Goal: Task Accomplishment & Management: Complete application form

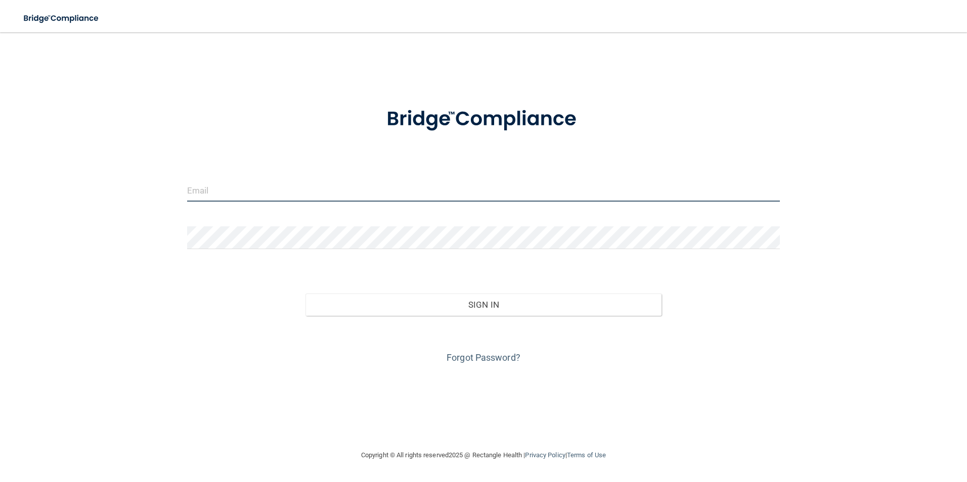
click at [396, 184] on input "email" at bounding box center [483, 190] width 593 height 23
type input "[EMAIL_ADDRESS][DOMAIN_NAME]"
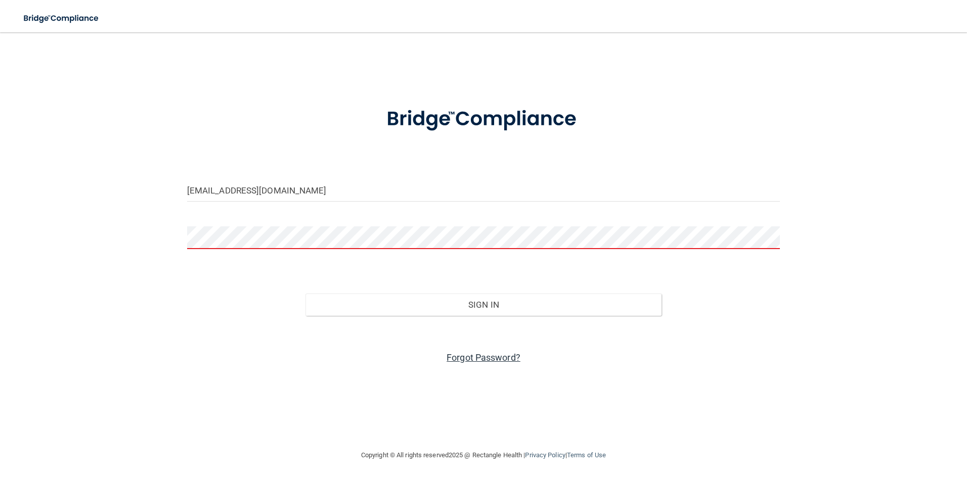
click at [476, 354] on link "Forgot Password?" at bounding box center [484, 357] width 74 height 11
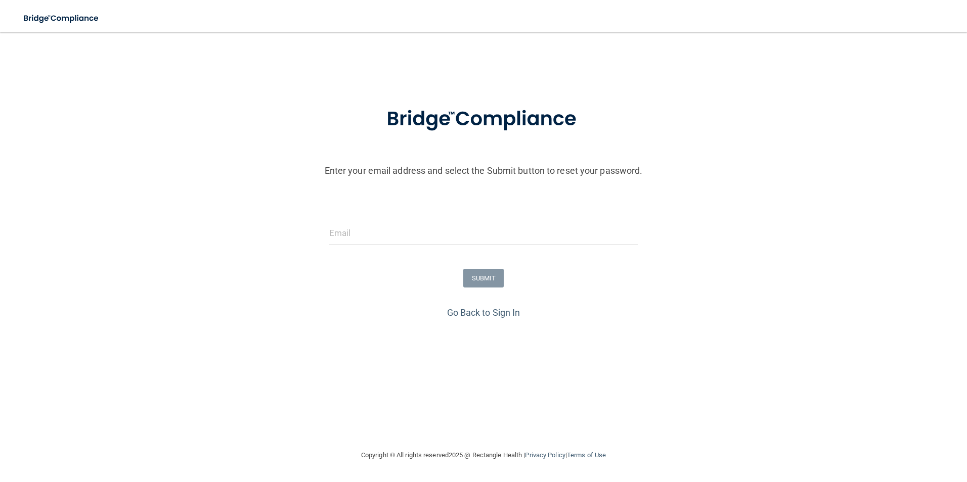
click at [400, 251] on div at bounding box center [484, 237] width 324 height 30
click at [399, 241] on input "email" at bounding box center [483, 233] width 309 height 23
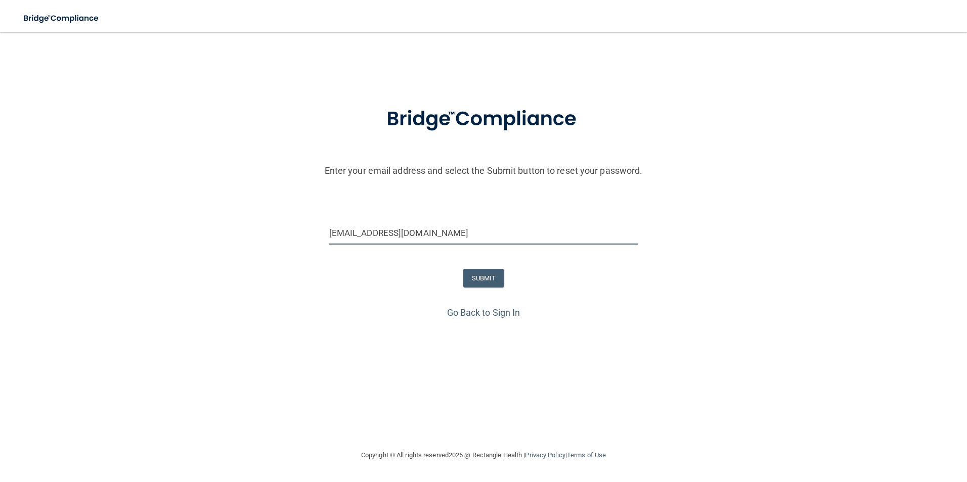
type input "[EMAIL_ADDRESS][DOMAIN_NAME]"
click at [484, 285] on button "SUBMIT" at bounding box center [483, 278] width 41 height 19
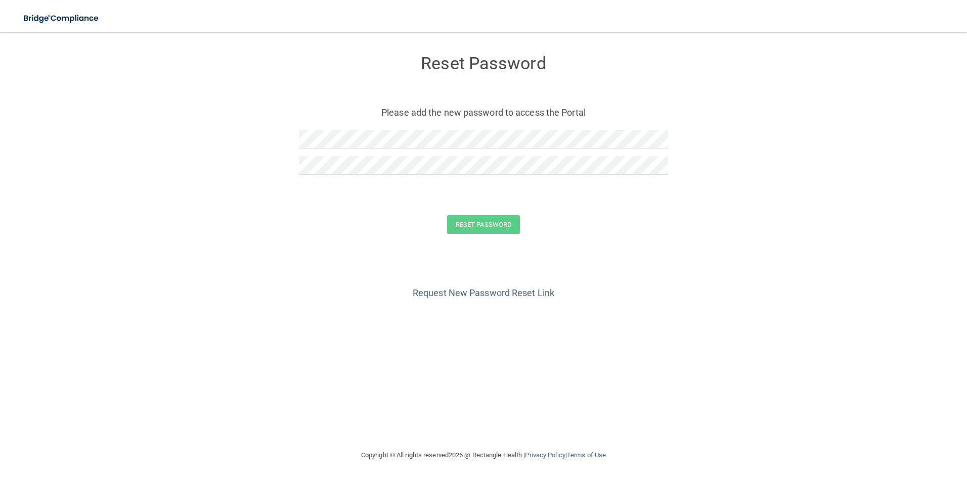
click at [489, 180] on div at bounding box center [483, 169] width 369 height 26
click at [447, 215] on button "Reset Password" at bounding box center [483, 224] width 73 height 19
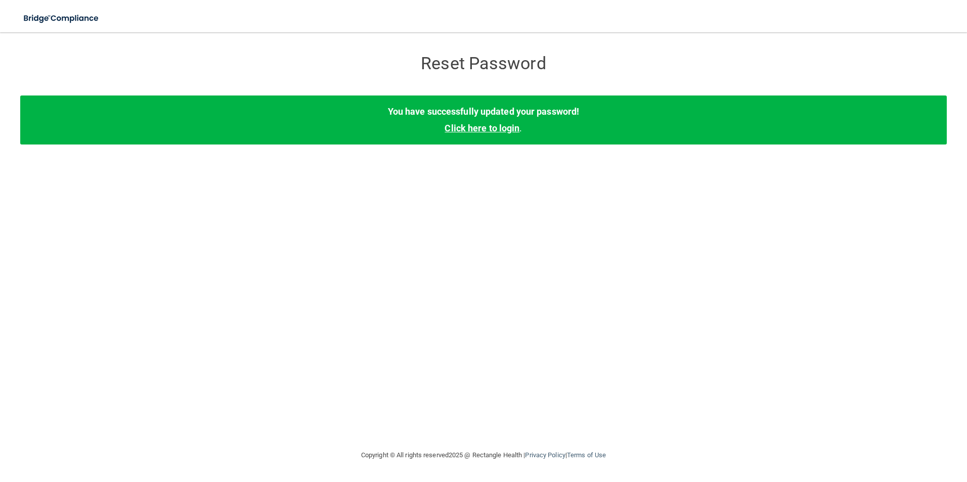
click at [493, 127] on link "Click here to login" at bounding box center [481, 128] width 75 height 11
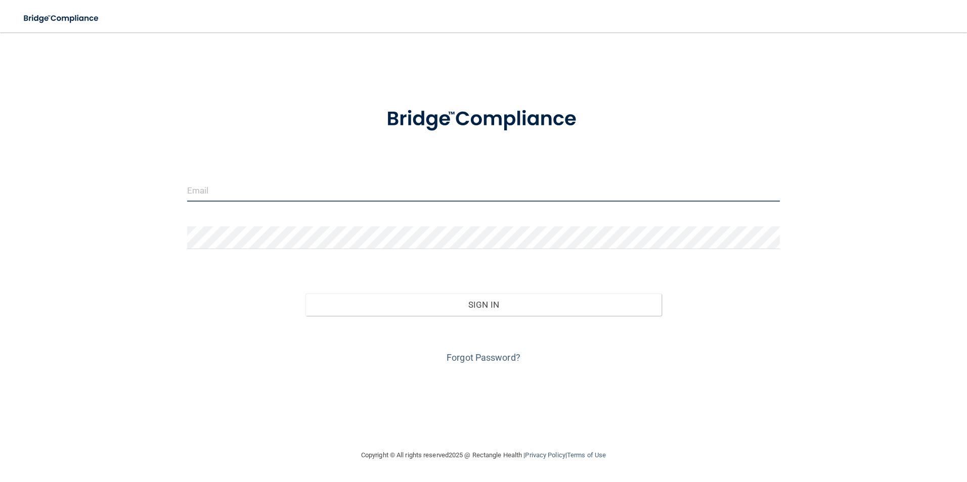
click at [460, 195] on input "email" at bounding box center [483, 190] width 593 height 23
type input "[EMAIL_ADDRESS][DOMAIN_NAME]"
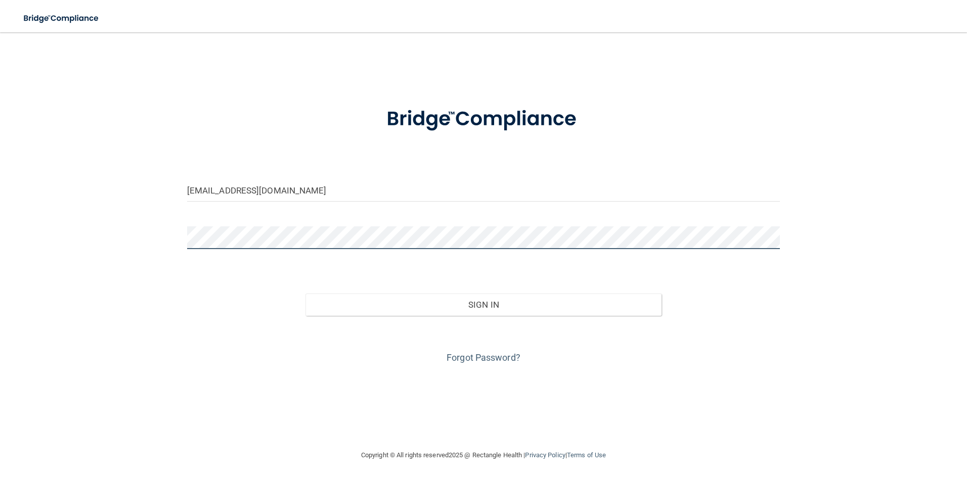
click at [305, 294] on button "Sign In" at bounding box center [483, 305] width 356 height 22
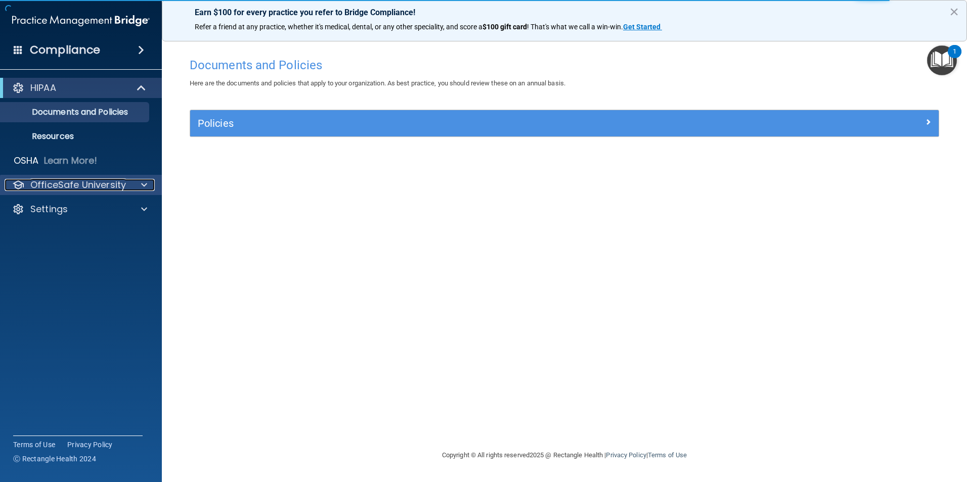
click at [154, 182] on div at bounding box center [142, 185] width 25 height 12
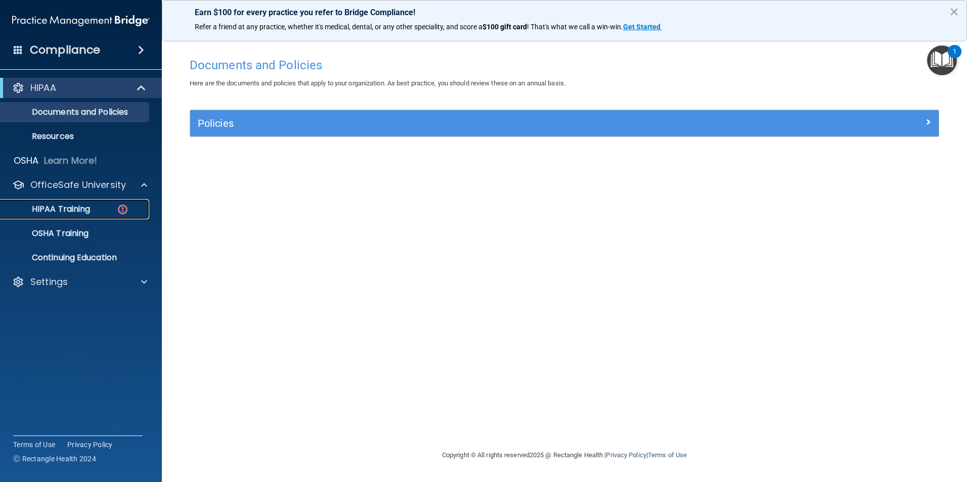
click at [114, 208] on div "HIPAA Training" at bounding box center [76, 209] width 138 height 10
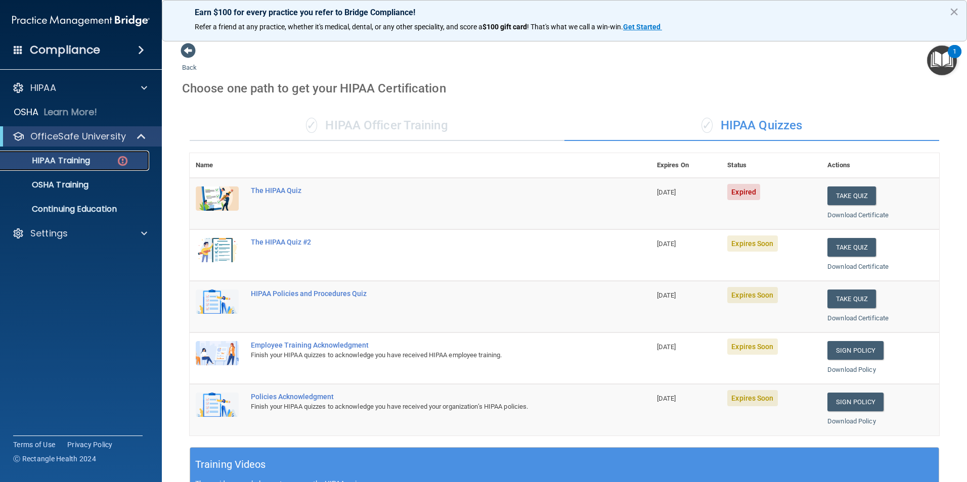
click at [113, 159] on div "HIPAA Training" at bounding box center [76, 161] width 138 height 10
click at [851, 197] on button "Take Quiz" at bounding box center [851, 196] width 49 height 19
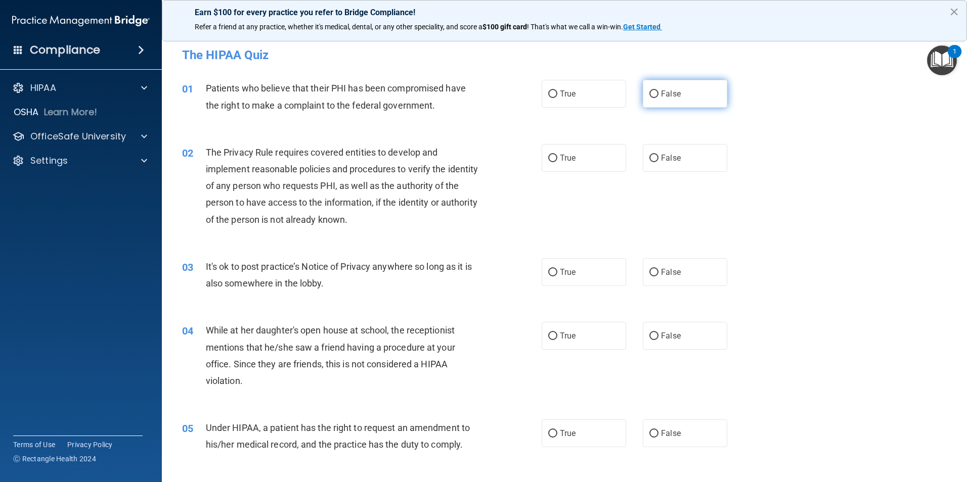
click at [661, 97] on span "False" at bounding box center [671, 94] width 20 height 10
click at [658, 97] on input "False" at bounding box center [653, 95] width 9 height 8
radio input "true"
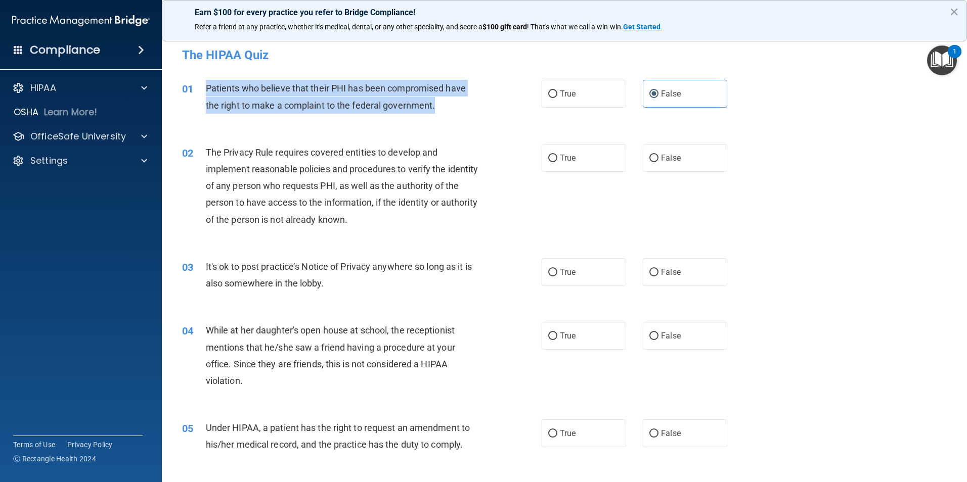
drag, startPoint x: 444, startPoint y: 109, endPoint x: 207, endPoint y: 85, distance: 238.3
click at [207, 85] on div "Patients who believe that their PHI has been compromised have the right to make…" at bounding box center [346, 96] width 281 height 33
copy span "Patients who believe that their PHI has been compromised have the right to make…"
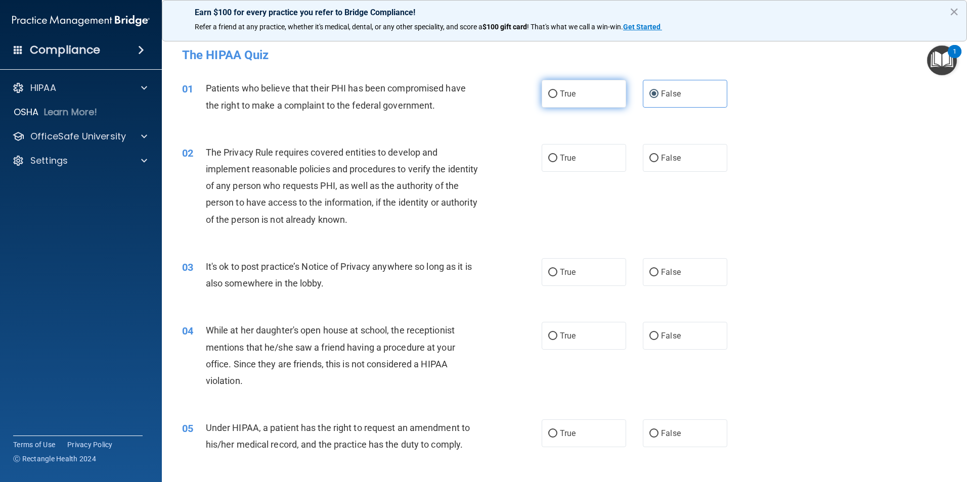
click at [588, 98] on label "True" at bounding box center [584, 94] width 84 height 28
click at [557, 98] on input "True" at bounding box center [552, 95] width 9 height 8
radio input "true"
radio input "false"
click at [605, 150] on label "True" at bounding box center [584, 158] width 84 height 28
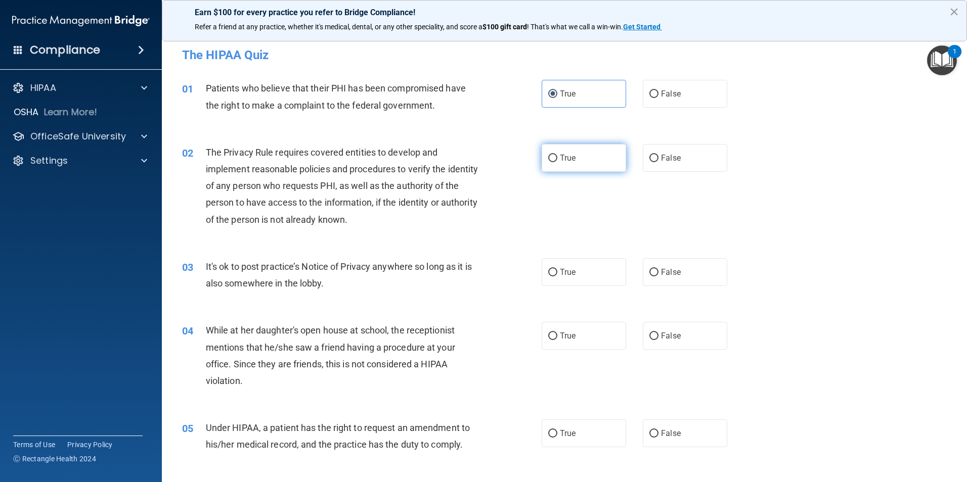
click at [557, 155] on input "True" at bounding box center [552, 159] width 9 height 8
radio input "true"
click at [583, 281] on label "True" at bounding box center [584, 272] width 84 height 28
click at [557, 277] on input "True" at bounding box center [552, 273] width 9 height 8
radio input "true"
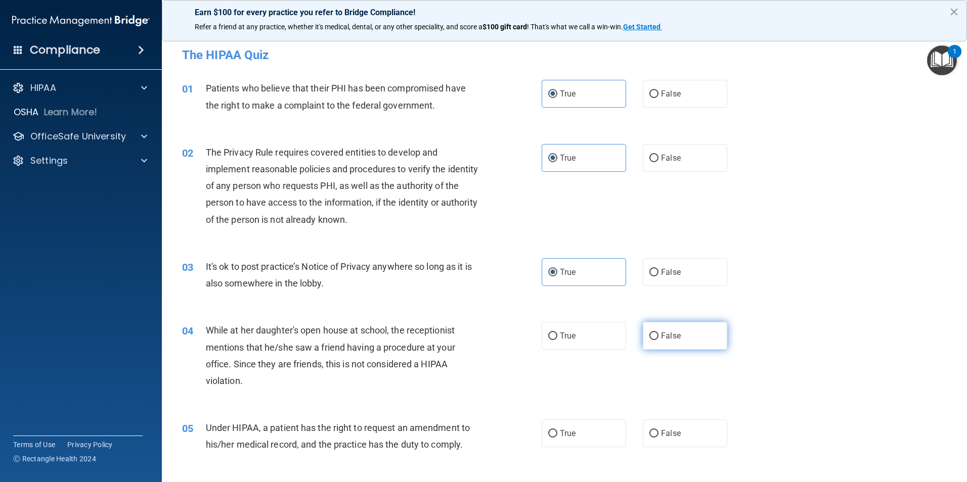
click at [661, 338] on span "False" at bounding box center [671, 336] width 20 height 10
click at [658, 338] on input "False" at bounding box center [653, 337] width 9 height 8
radio input "true"
click at [575, 430] on label "True" at bounding box center [584, 434] width 84 height 28
click at [557, 430] on input "True" at bounding box center [552, 434] width 9 height 8
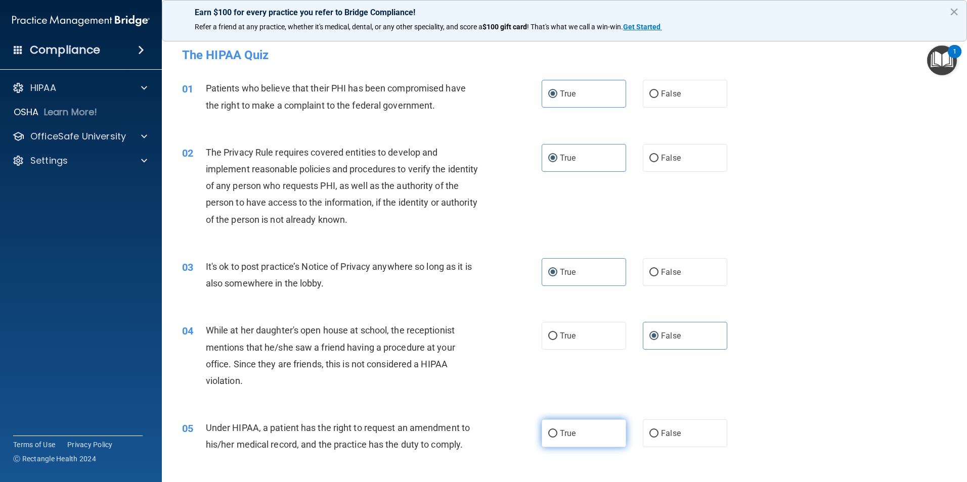
radio input "true"
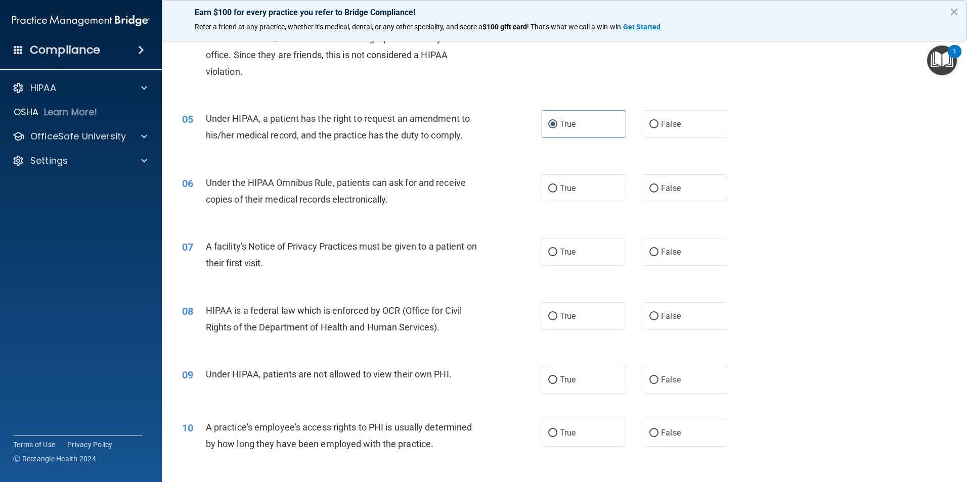
scroll to position [329, 0]
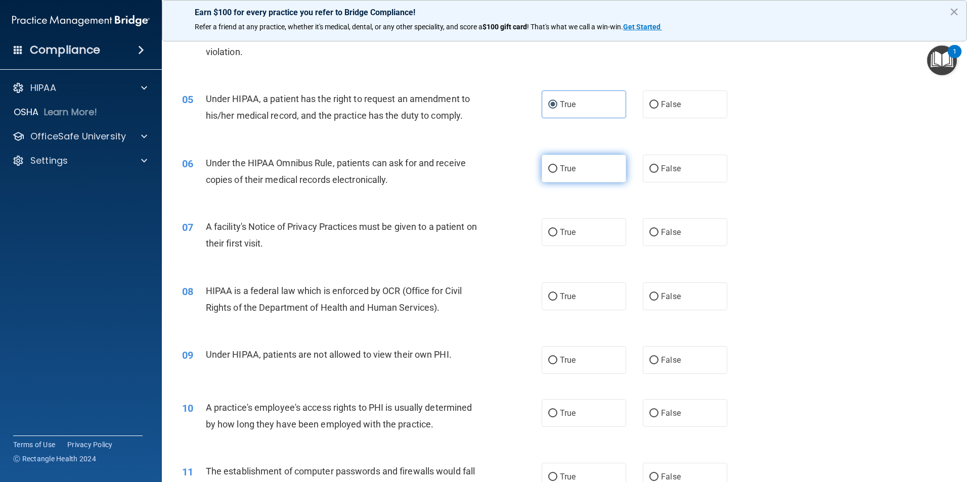
click at [560, 170] on span "True" at bounding box center [568, 169] width 16 height 10
click at [557, 170] on input "True" at bounding box center [552, 169] width 9 height 8
radio input "true"
click at [600, 230] on label "True" at bounding box center [584, 232] width 84 height 28
click at [557, 230] on input "True" at bounding box center [552, 233] width 9 height 8
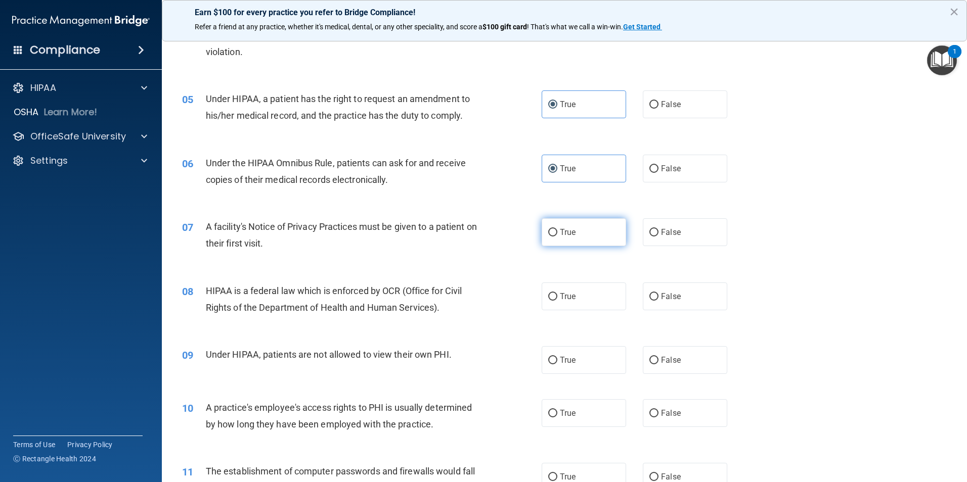
radio input "true"
click at [597, 307] on label "True" at bounding box center [584, 297] width 84 height 28
click at [557, 301] on input "True" at bounding box center [552, 297] width 9 height 8
radio input "true"
click at [643, 354] on label "False" at bounding box center [685, 360] width 84 height 28
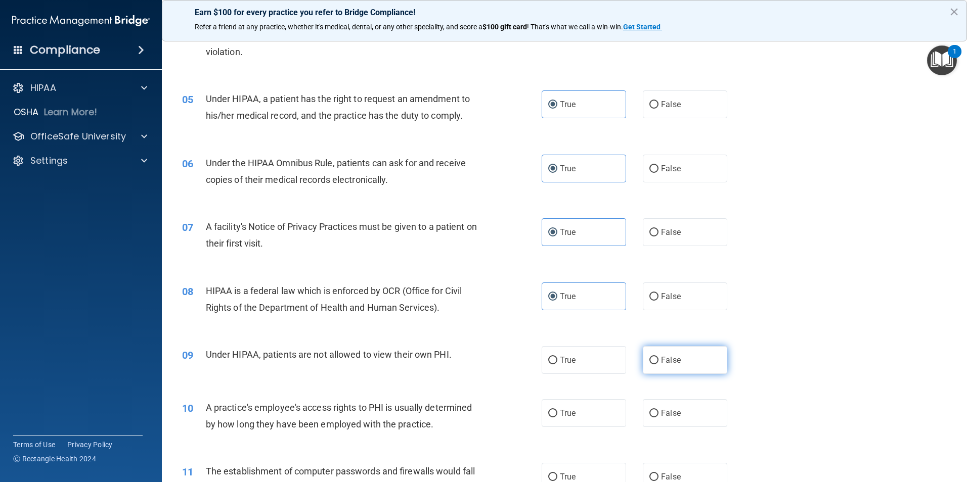
click at [649, 357] on input "False" at bounding box center [653, 361] width 9 height 8
radio input "true"
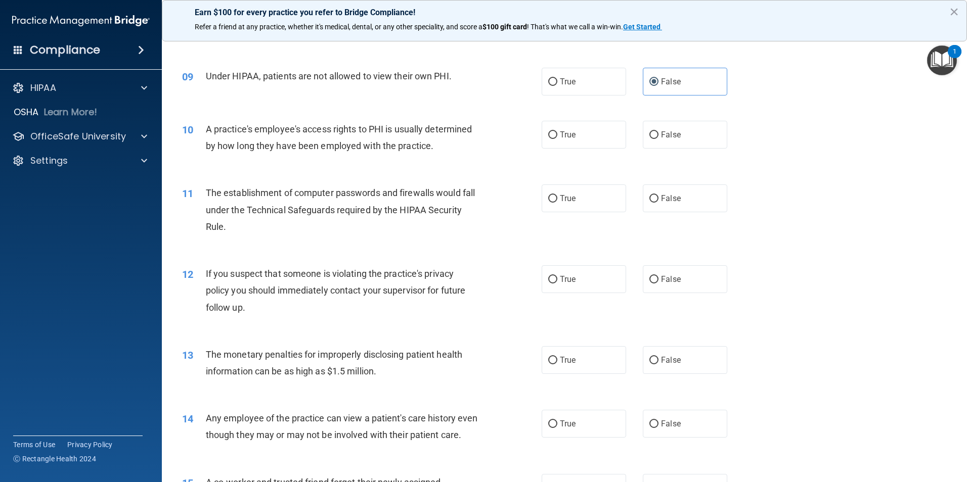
scroll to position [611, 0]
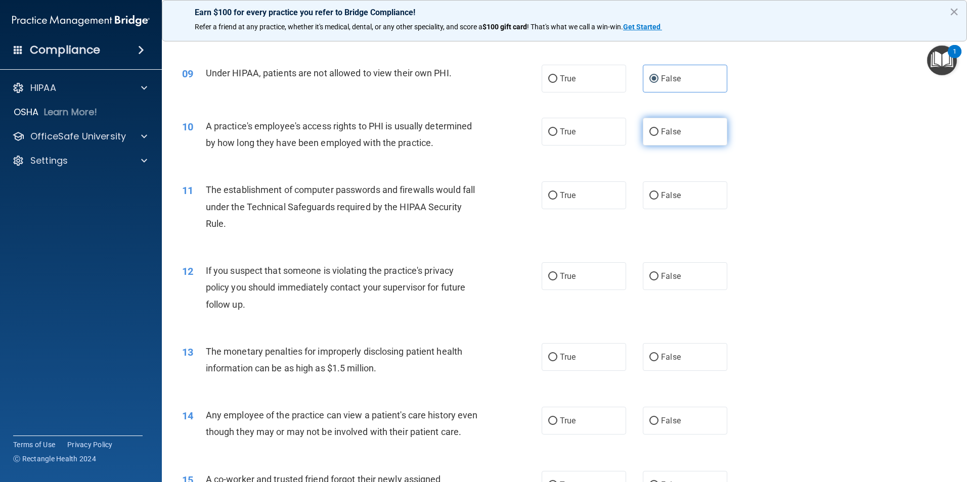
click at [673, 138] on label "False" at bounding box center [685, 132] width 84 height 28
click at [658, 136] on input "False" at bounding box center [653, 132] width 9 height 8
radio input "true"
click at [580, 203] on label "True" at bounding box center [584, 196] width 84 height 28
click at [557, 200] on input "True" at bounding box center [552, 196] width 9 height 8
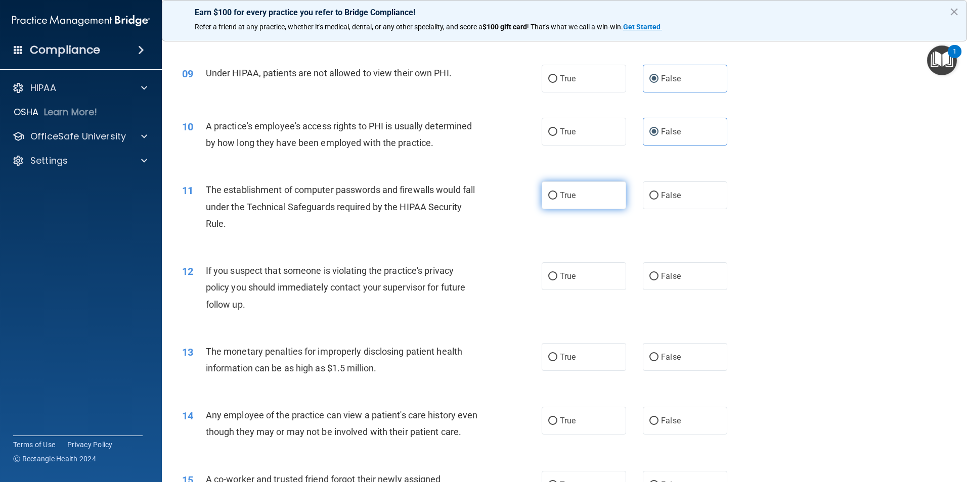
radio input "true"
click at [568, 279] on span "True" at bounding box center [568, 277] width 16 height 10
click at [557, 279] on input "True" at bounding box center [552, 277] width 9 height 8
radio input "true"
click at [566, 369] on label "True" at bounding box center [584, 357] width 84 height 28
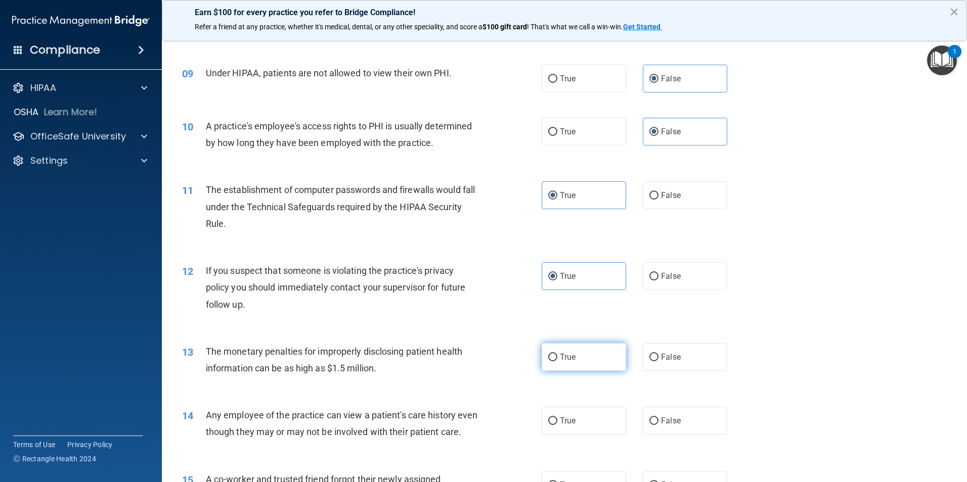
click at [557, 362] on input "True" at bounding box center [552, 358] width 9 height 8
radio input "true"
click at [659, 414] on label "False" at bounding box center [685, 421] width 84 height 28
click at [658, 418] on input "False" at bounding box center [653, 422] width 9 height 8
radio input "true"
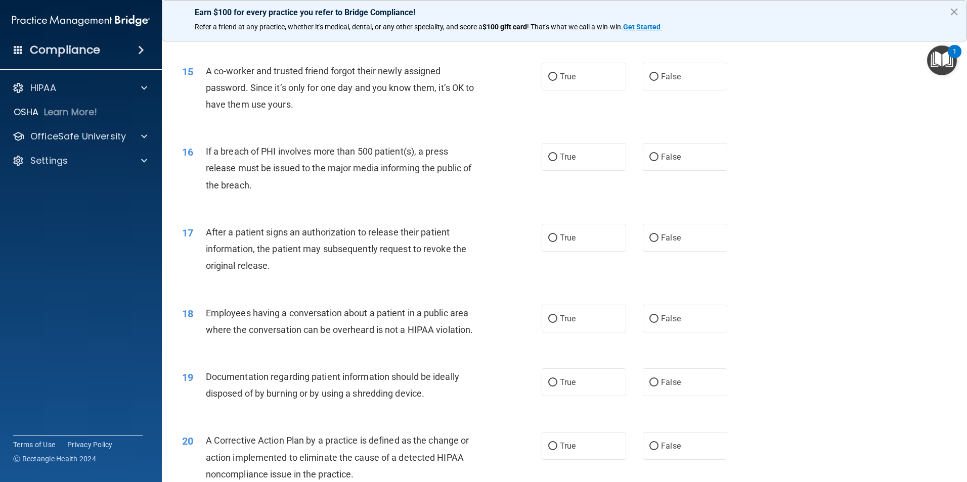
scroll to position [1028, 0]
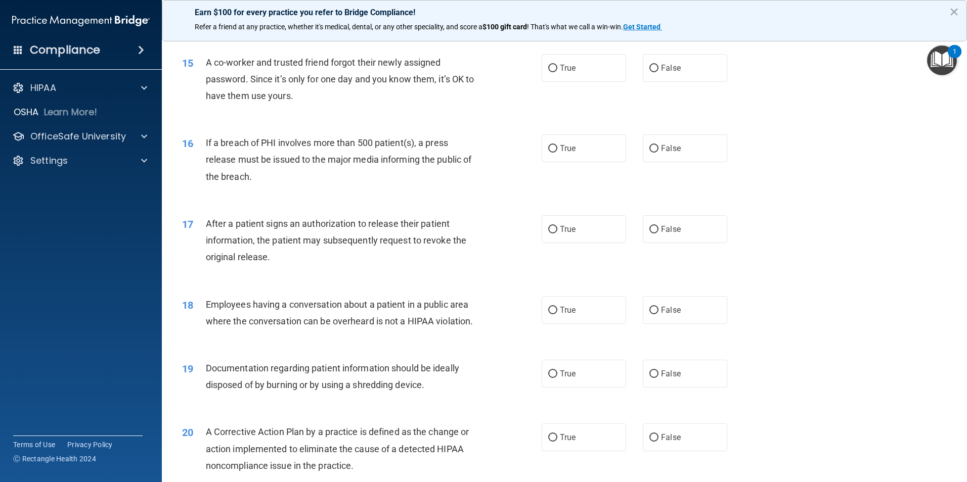
click at [661, 64] on div "15 A co-worker and trusted friend forgot their newly assigned password. Since i…" at bounding box center [564, 81] width 780 height 81
click at [671, 79] on label "False" at bounding box center [685, 68] width 84 height 28
click at [658, 72] on input "False" at bounding box center [653, 69] width 9 height 8
radio input "true"
click at [671, 153] on span "False" at bounding box center [671, 149] width 20 height 10
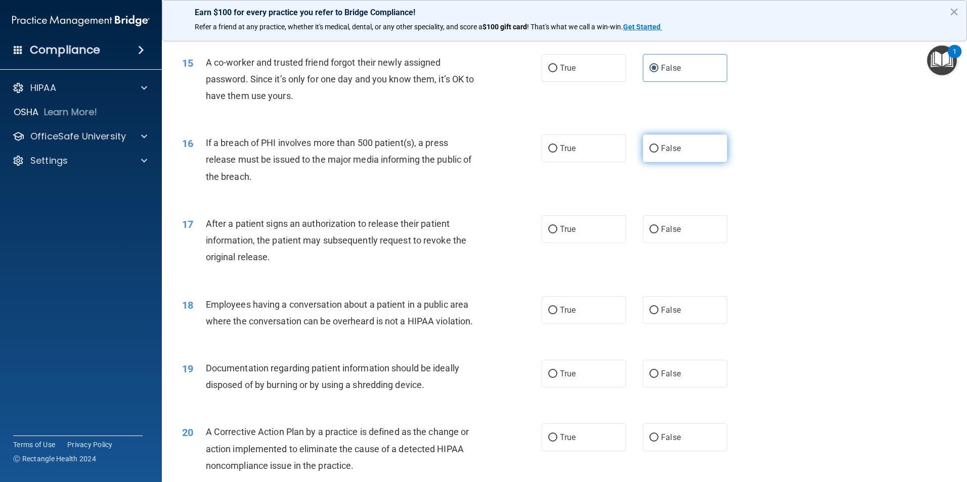
click at [658, 153] on input "False" at bounding box center [653, 149] width 9 height 8
radio input "true"
click at [591, 158] on label "True" at bounding box center [584, 149] width 84 height 28
click at [557, 153] on input "True" at bounding box center [552, 149] width 9 height 8
radio input "true"
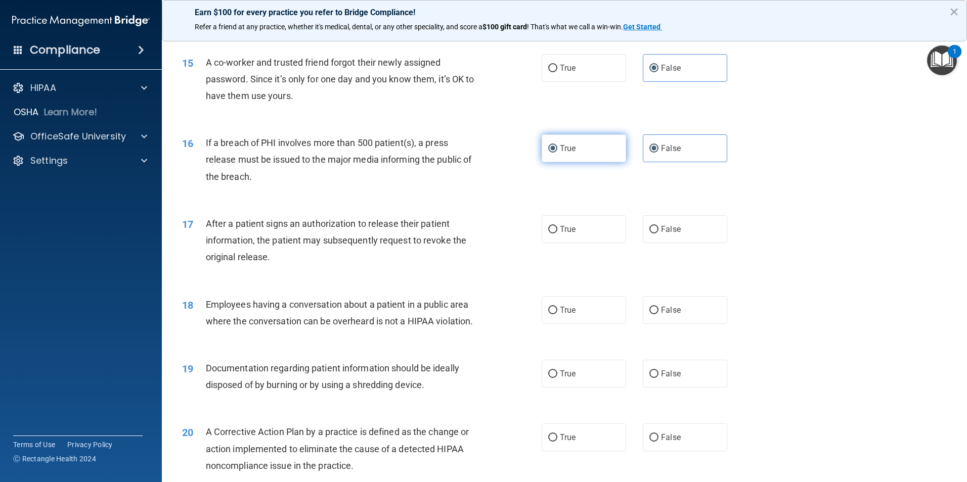
radio input "false"
click at [599, 243] on label "True" at bounding box center [584, 229] width 84 height 28
click at [557, 234] on input "True" at bounding box center [552, 230] width 9 height 8
radio input "true"
click at [658, 319] on label "False" at bounding box center [685, 310] width 84 height 28
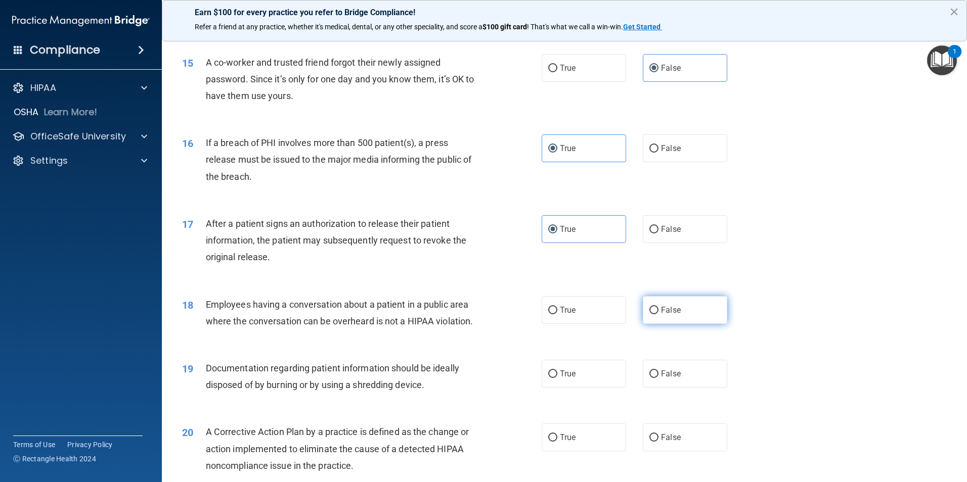
click at [658, 315] on input "False" at bounding box center [653, 311] width 9 height 8
radio input "true"
click at [575, 320] on label "True" at bounding box center [584, 310] width 84 height 28
click at [557, 315] on input "True" at bounding box center [552, 311] width 9 height 8
radio input "true"
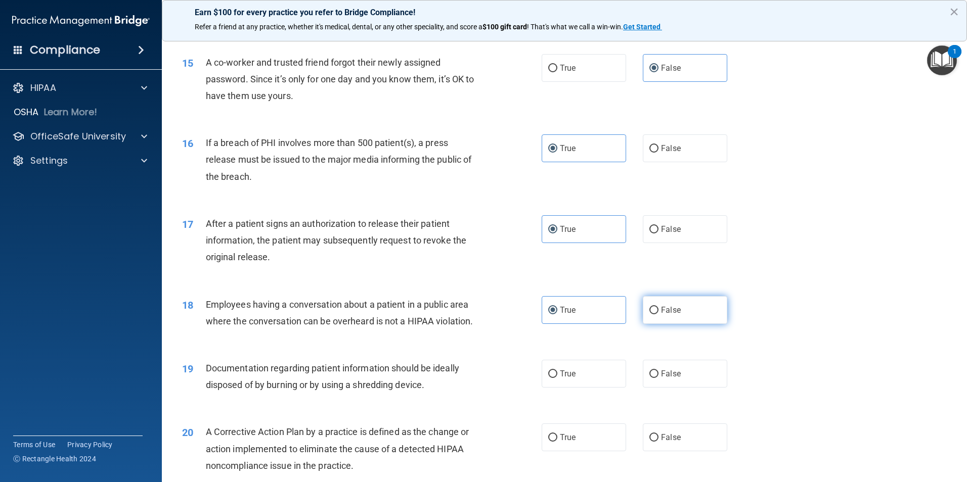
click at [658, 323] on label "False" at bounding box center [685, 310] width 84 height 28
click at [658, 315] on input "False" at bounding box center [653, 311] width 9 height 8
radio input "true"
radio input "false"
click at [544, 388] on label "True" at bounding box center [584, 374] width 84 height 28
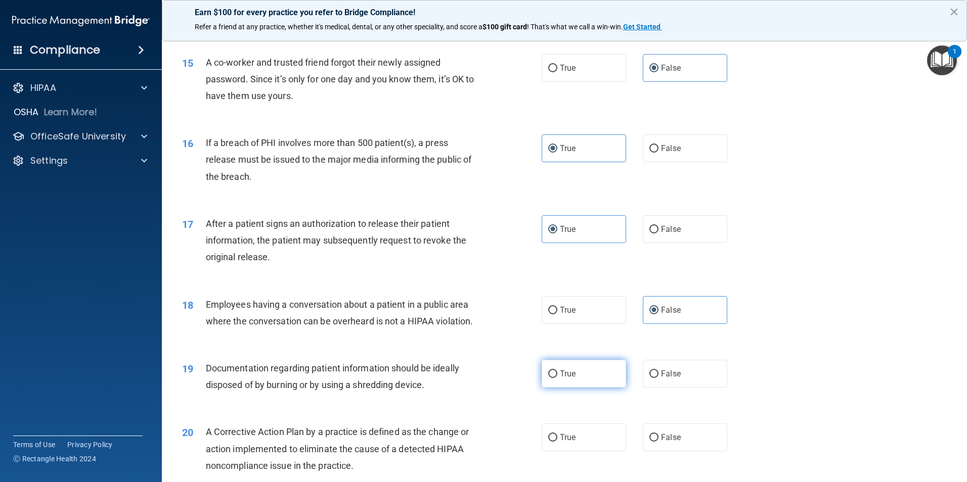
click at [548, 378] on input "True" at bounding box center [552, 375] width 9 height 8
radio input "true"
drag, startPoint x: 958, startPoint y: 266, endPoint x: 964, endPoint y: 265, distance: 6.2
click at [959, 267] on main "- The HIPAA Quiz This quiz doesn’t expire until 09/23/2025. Are you sure you wa…" at bounding box center [564, 257] width 805 height 450
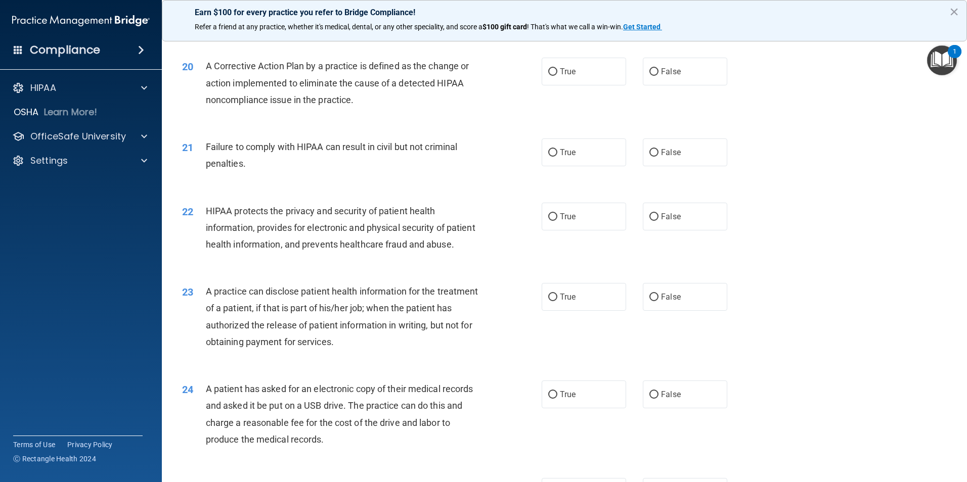
scroll to position [1397, 0]
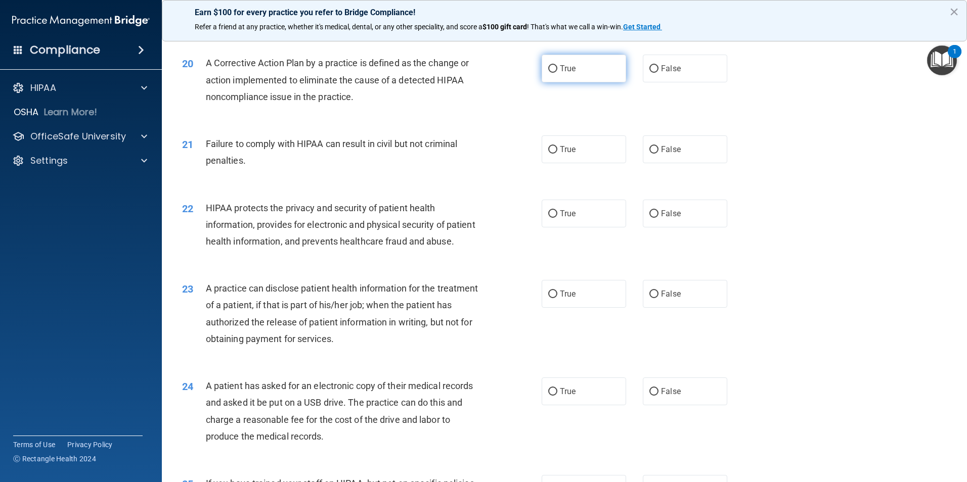
click at [569, 73] on span "True" at bounding box center [568, 69] width 16 height 10
click at [557, 73] on input "True" at bounding box center [552, 69] width 9 height 8
radio input "true"
click at [671, 154] on span "False" at bounding box center [671, 150] width 20 height 10
click at [658, 154] on input "False" at bounding box center [653, 150] width 9 height 8
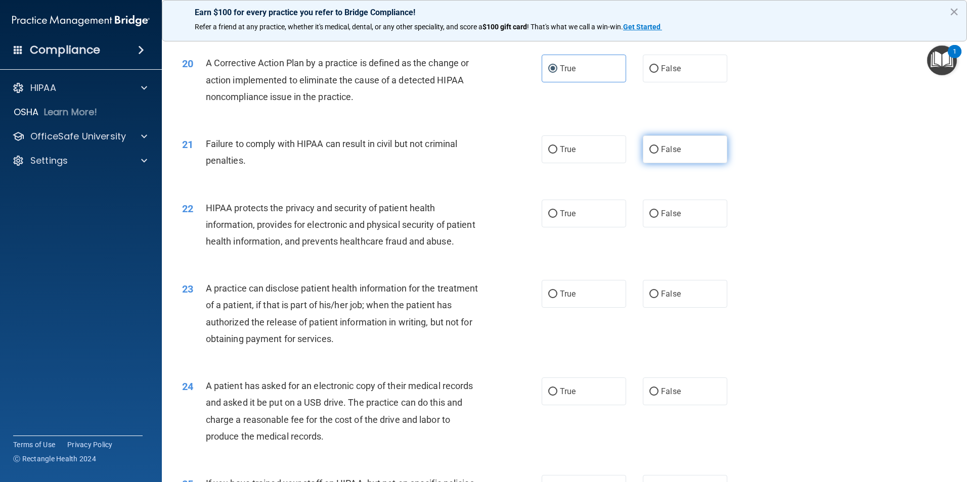
radio input "true"
click at [664, 218] on span "False" at bounding box center [671, 214] width 20 height 10
click at [658, 218] on input "False" at bounding box center [653, 214] width 9 height 8
radio input "true"
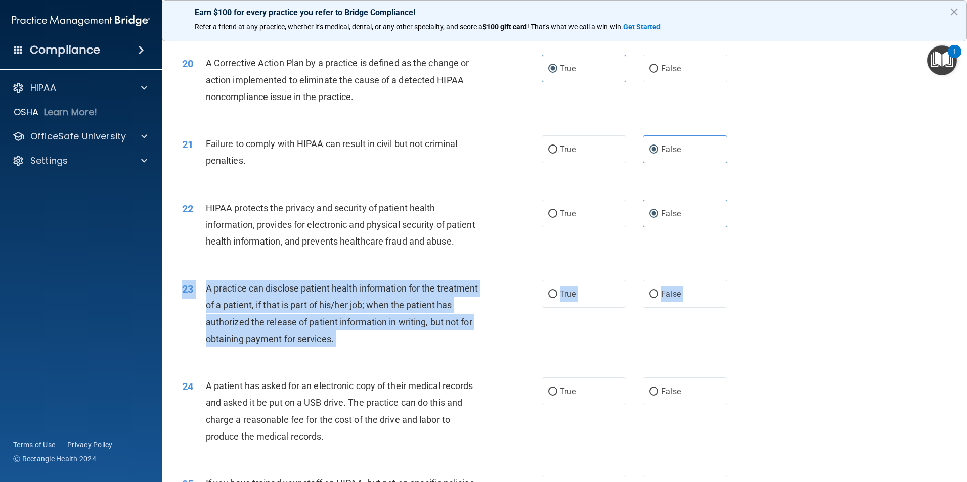
drag, startPoint x: 958, startPoint y: 312, endPoint x: 955, endPoint y: 402, distance: 89.6
click at [955, 402] on main "- The HIPAA Quiz This quiz doesn’t expire until 09/23/2025. Are you sure you wa…" at bounding box center [564, 257] width 805 height 450
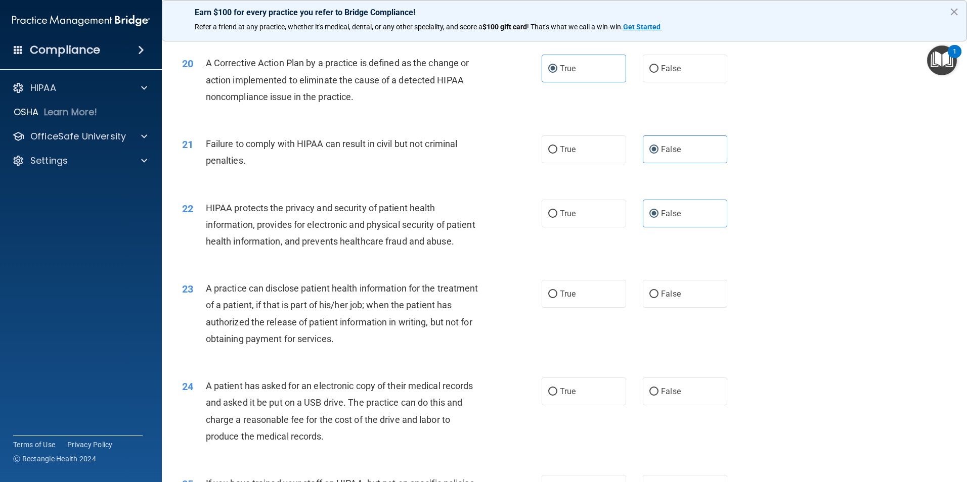
drag, startPoint x: 955, startPoint y: 402, endPoint x: 866, endPoint y: 276, distance: 154.2
click at [866, 268] on div "22 HIPAA protects the privacy and security of patient health information, provi…" at bounding box center [564, 227] width 780 height 81
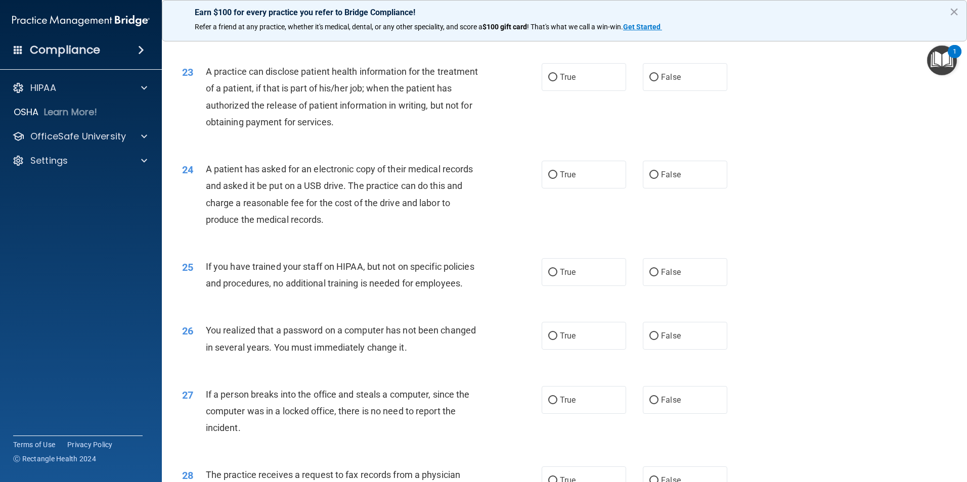
scroll to position [1623, 0]
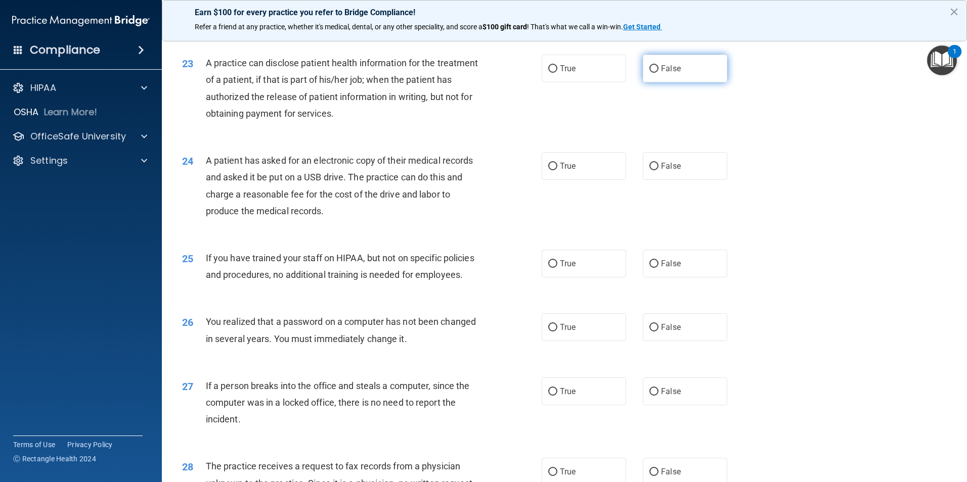
click at [653, 73] on input "False" at bounding box center [653, 69] width 9 height 8
radio input "true"
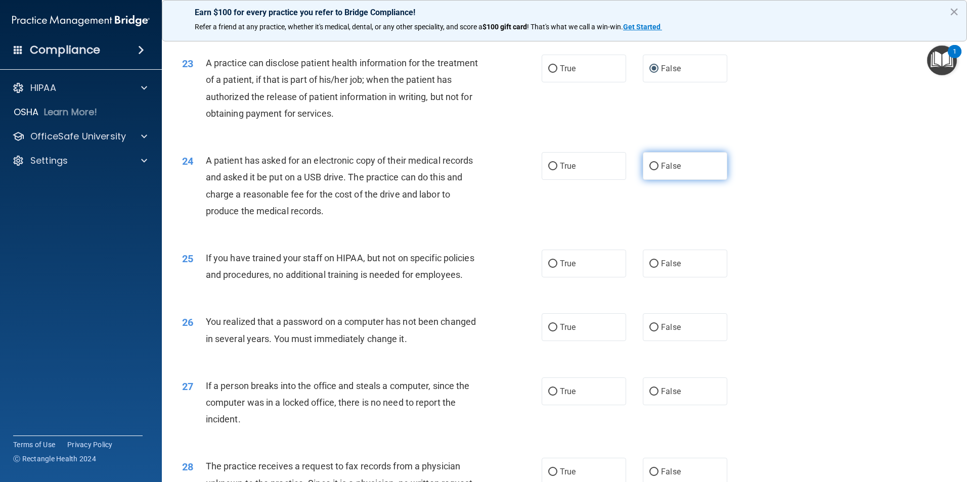
click at [661, 171] on span "False" at bounding box center [671, 166] width 20 height 10
click at [657, 170] on input "False" at bounding box center [653, 167] width 9 height 8
radio input "true"
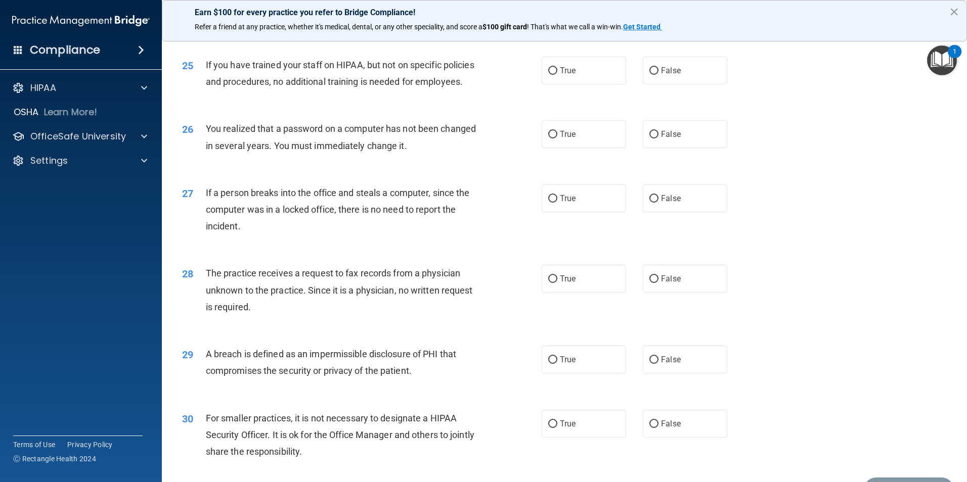
scroll to position [1818, 0]
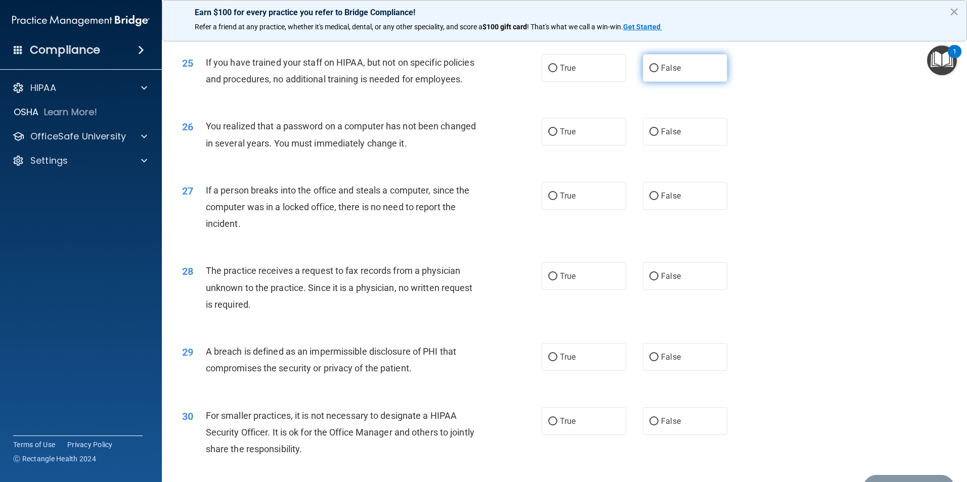
click at [654, 82] on label "False" at bounding box center [685, 68] width 84 height 28
click at [654, 72] on input "False" at bounding box center [653, 69] width 9 height 8
radio input "true"
click at [574, 146] on label "True" at bounding box center [584, 132] width 84 height 28
click at [557, 136] on input "True" at bounding box center [552, 132] width 9 height 8
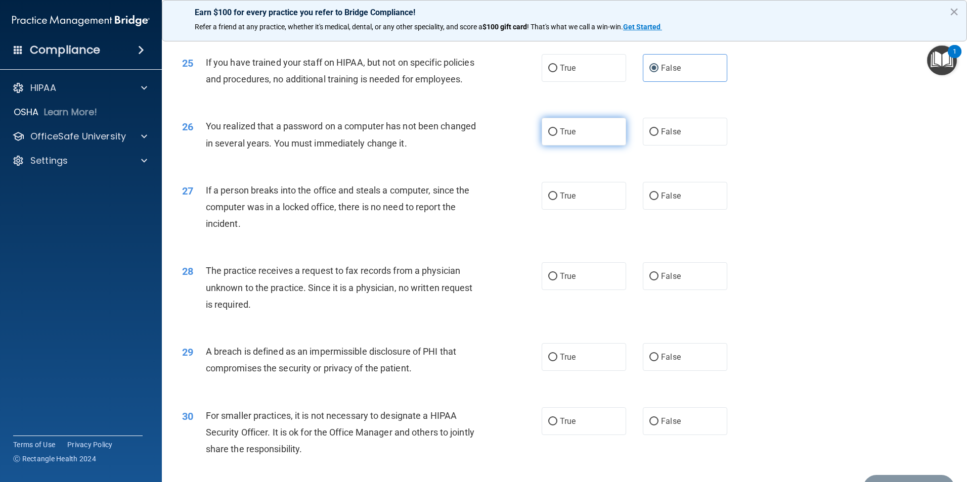
radio input "true"
click at [689, 210] on label "False" at bounding box center [685, 196] width 84 height 28
click at [658, 200] on input "False" at bounding box center [653, 197] width 9 height 8
radio input "true"
click at [661, 281] on span "False" at bounding box center [671, 277] width 20 height 10
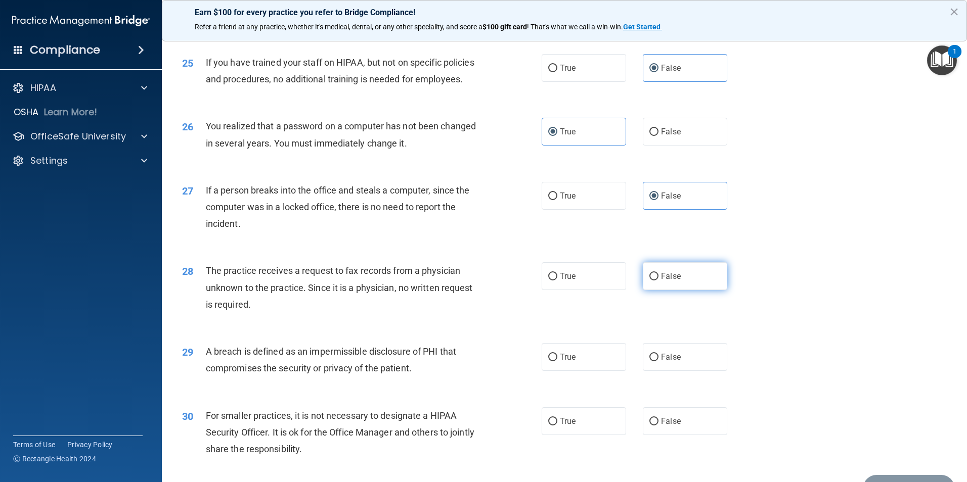
click at [658, 281] on input "False" at bounding box center [653, 277] width 9 height 8
radio input "true"
click at [563, 371] on label "True" at bounding box center [584, 357] width 84 height 28
click at [557, 362] on input "True" at bounding box center [552, 358] width 9 height 8
radio input "true"
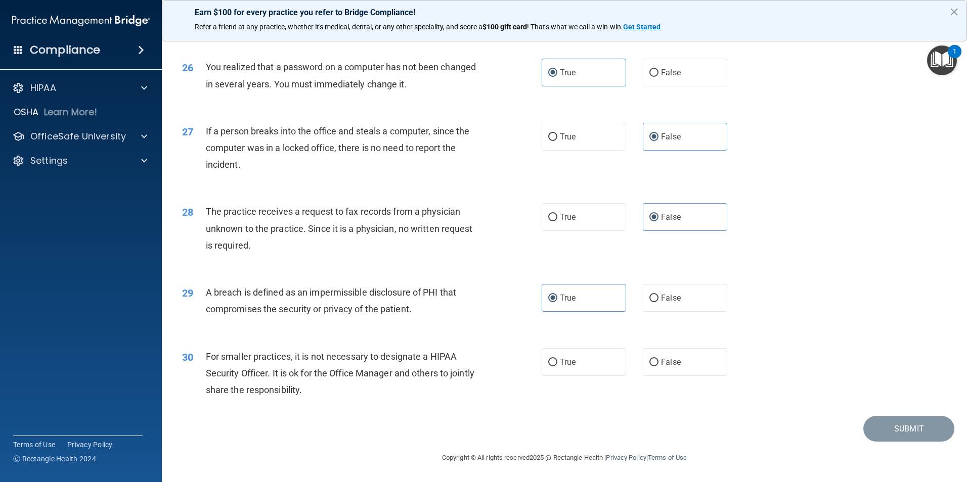
scroll to position [1928, 0]
click at [571, 367] on span "True" at bounding box center [568, 363] width 16 height 10
click at [557, 367] on input "True" at bounding box center [552, 363] width 9 height 8
radio input "true"
click at [889, 432] on button "Submit" at bounding box center [908, 429] width 91 height 26
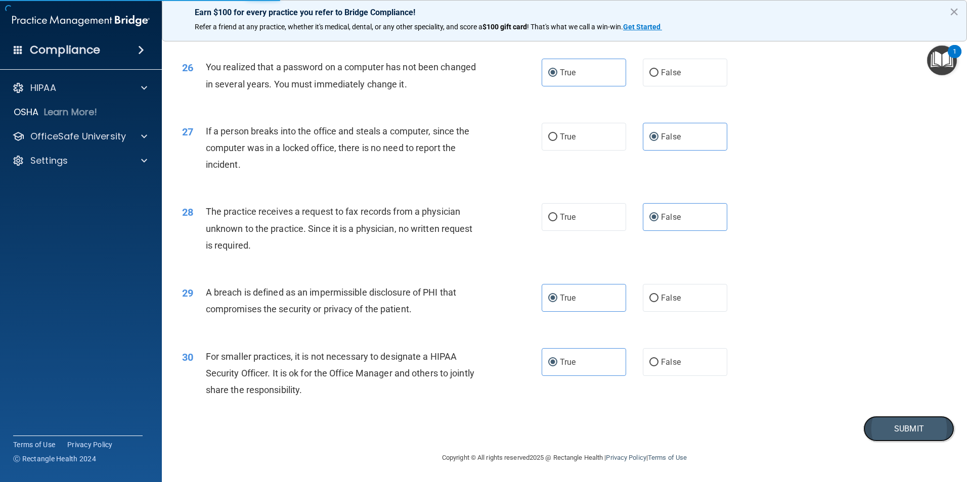
click at [908, 420] on button "Submit" at bounding box center [908, 429] width 91 height 26
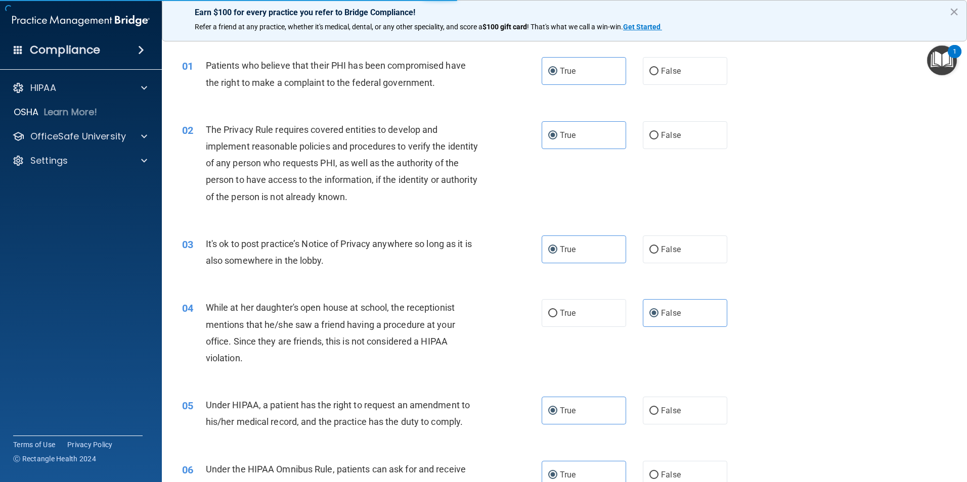
scroll to position [0, 0]
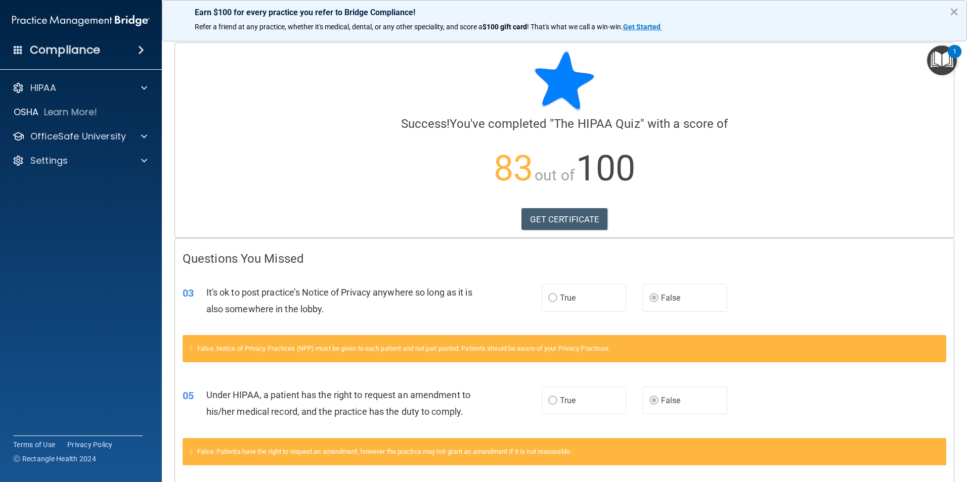
click at [953, 9] on button "×" at bounding box center [954, 12] width 10 height 16
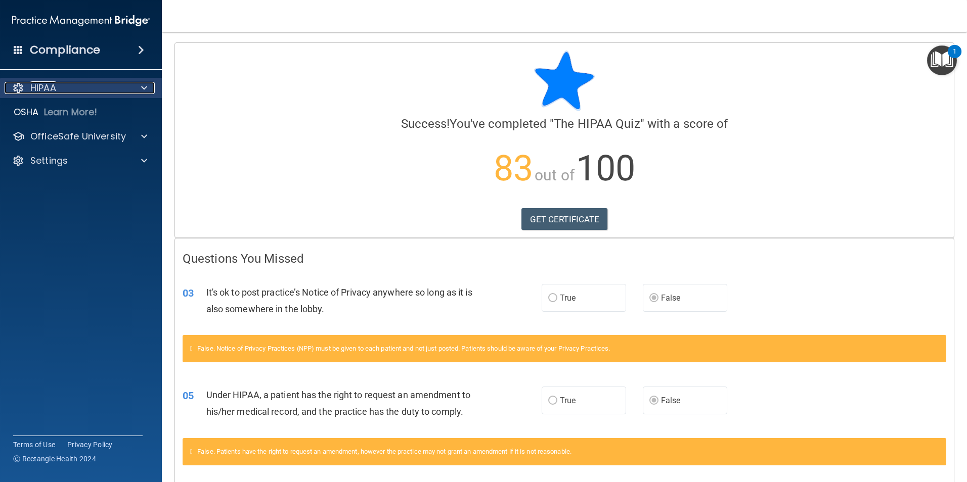
click at [111, 84] on div "HIPAA" at bounding box center [67, 88] width 125 height 12
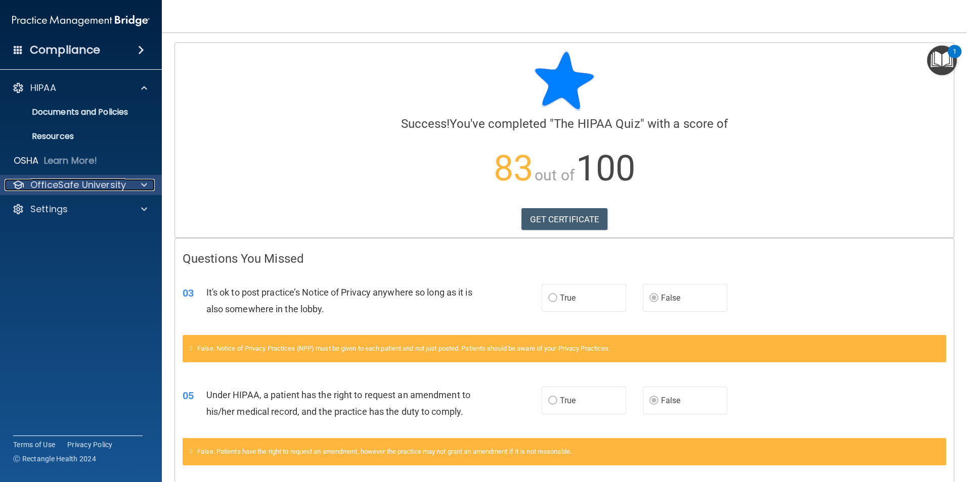
click at [95, 182] on p "OfficeSafe University" at bounding box center [78, 185] width 96 height 12
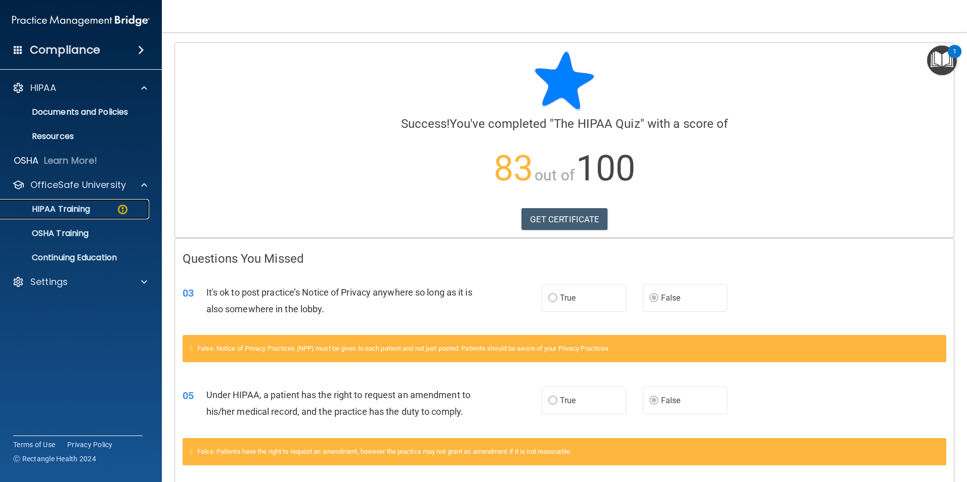
click at [109, 206] on div "HIPAA Training" at bounding box center [76, 209] width 138 height 10
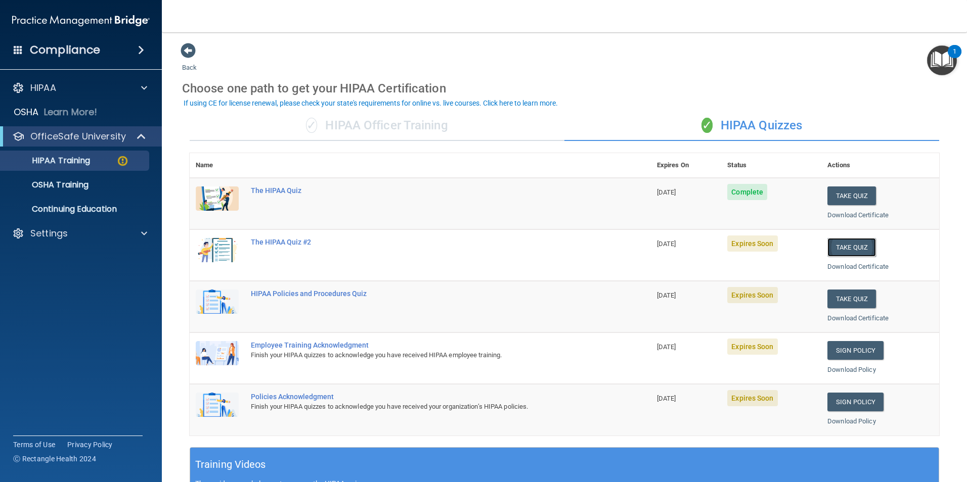
click at [848, 245] on button "Take Quiz" at bounding box center [851, 247] width 49 height 19
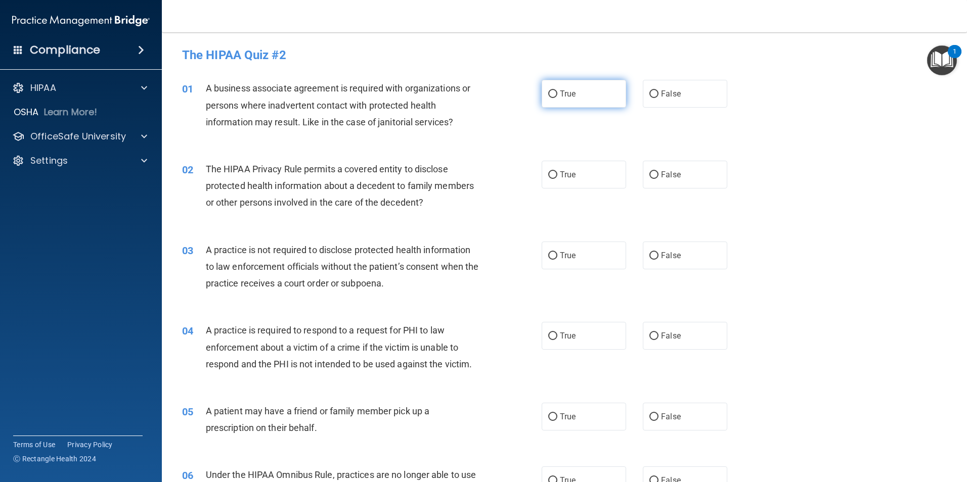
click at [572, 97] on label "True" at bounding box center [584, 94] width 84 height 28
click at [557, 97] on input "True" at bounding box center [552, 95] width 9 height 8
radio input "true"
click at [672, 182] on label "False" at bounding box center [685, 175] width 84 height 28
click at [658, 179] on input "False" at bounding box center [653, 175] width 9 height 8
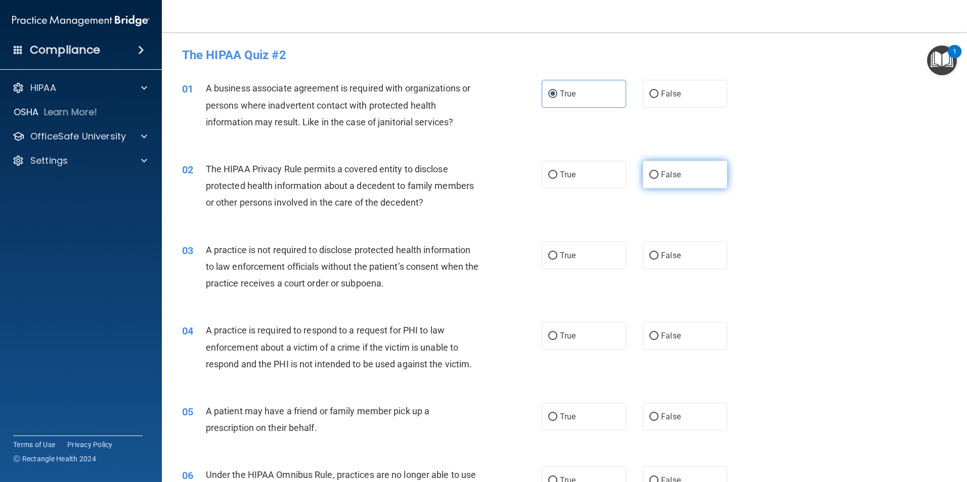
radio input "true"
click at [649, 254] on input "False" at bounding box center [653, 256] width 9 height 8
radio input "true"
click at [597, 257] on label "True" at bounding box center [584, 256] width 84 height 28
click at [557, 257] on input "True" at bounding box center [552, 256] width 9 height 8
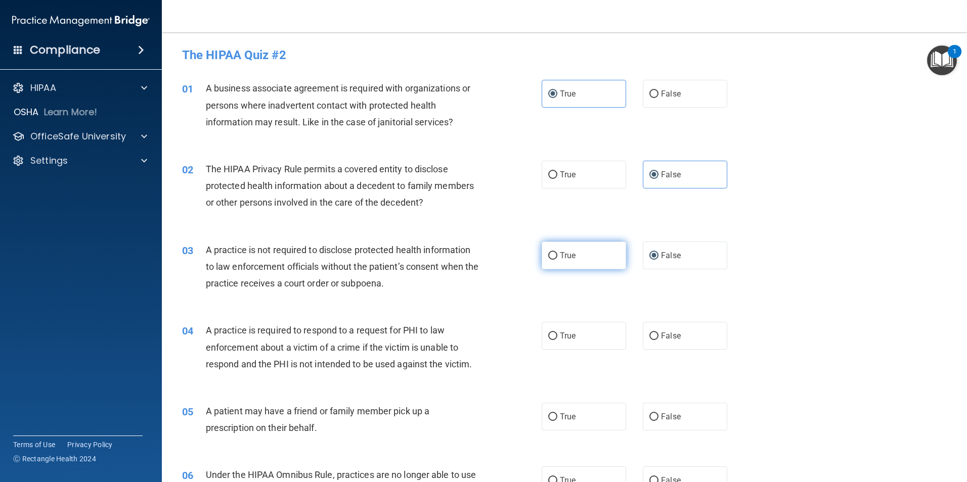
radio input "true"
radio input "false"
click at [555, 336] on label "True" at bounding box center [584, 336] width 84 height 28
click at [555, 336] on input "True" at bounding box center [552, 337] width 9 height 8
radio input "true"
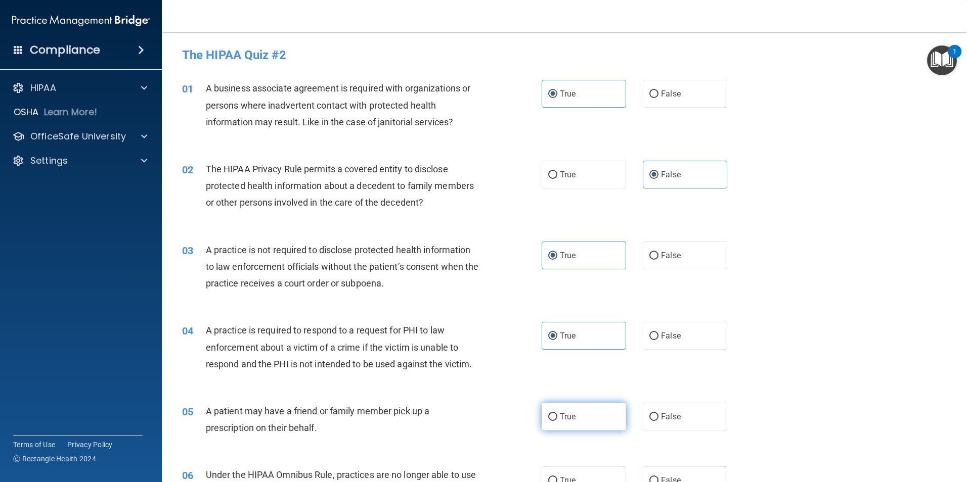
click at [577, 409] on label "True" at bounding box center [584, 417] width 84 height 28
click at [557, 414] on input "True" at bounding box center [552, 418] width 9 height 8
radio input "true"
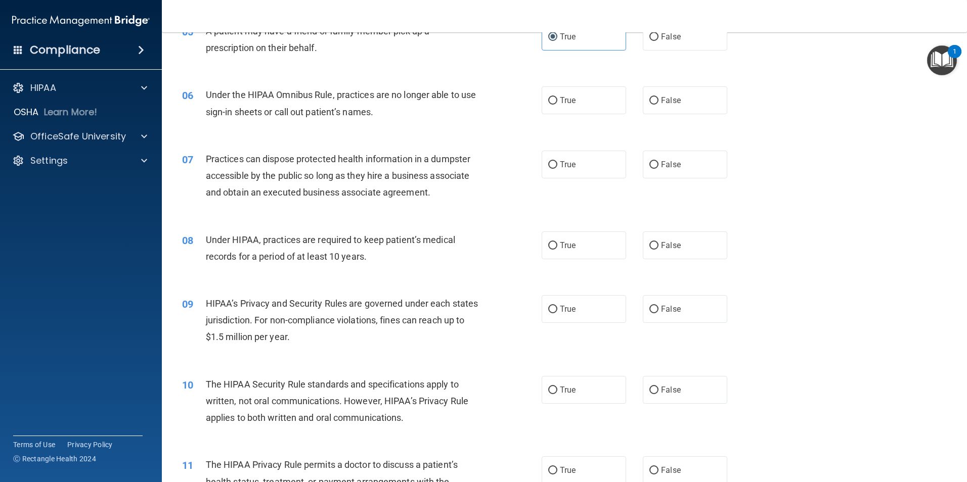
scroll to position [394, 0]
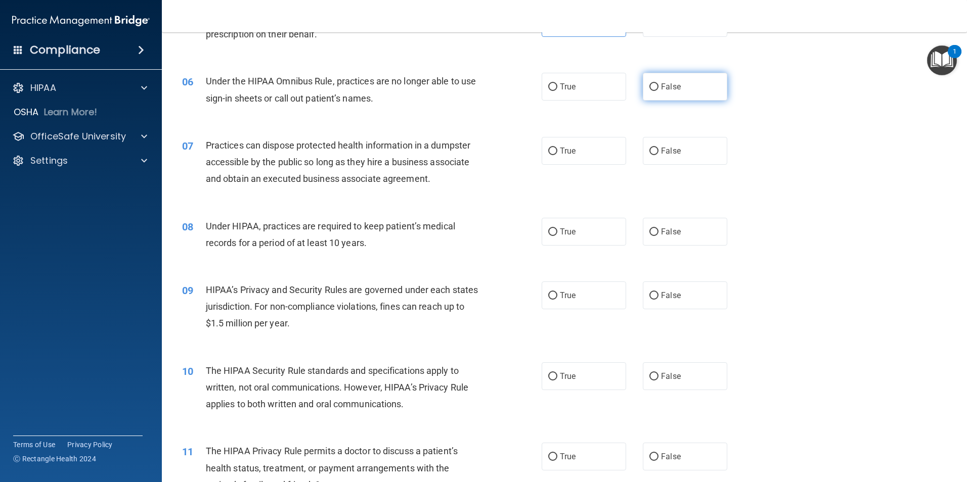
click at [700, 93] on label "False" at bounding box center [685, 87] width 84 height 28
click at [658, 91] on input "False" at bounding box center [653, 87] width 9 height 8
radio input "true"
click at [677, 147] on label "False" at bounding box center [685, 151] width 84 height 28
click at [658, 148] on input "False" at bounding box center [653, 152] width 9 height 8
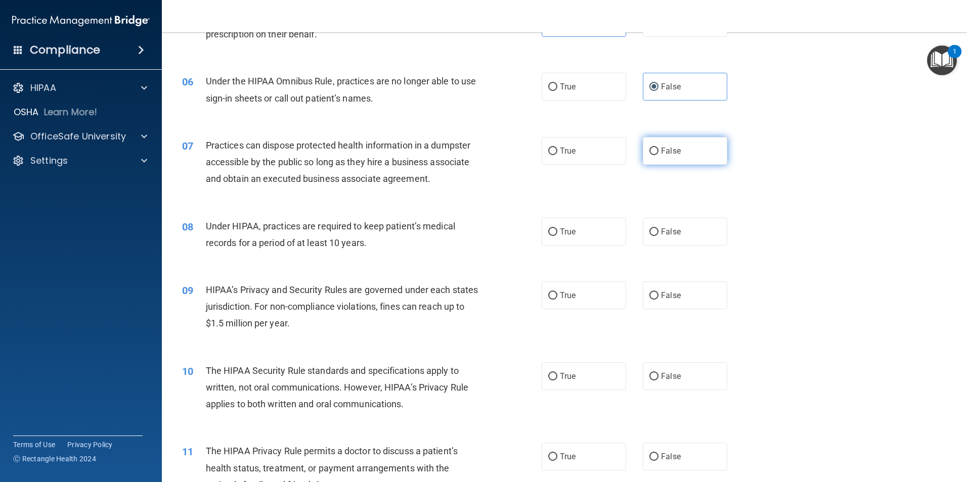
radio input "true"
click at [589, 237] on label "True" at bounding box center [584, 232] width 84 height 28
click at [557, 236] on input "True" at bounding box center [552, 233] width 9 height 8
radio input "true"
click at [571, 291] on span "True" at bounding box center [568, 296] width 16 height 10
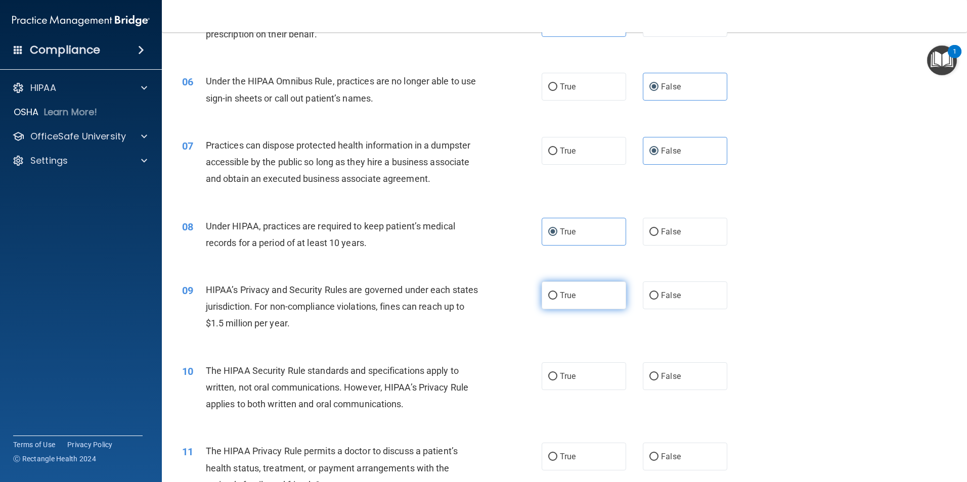
click at [557, 292] on input "True" at bounding box center [552, 296] width 9 height 8
radio input "true"
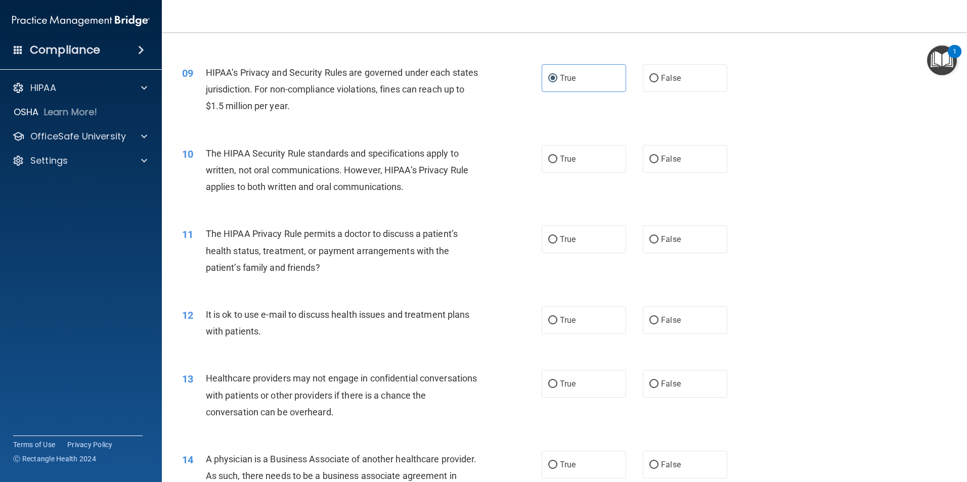
scroll to position [614, 0]
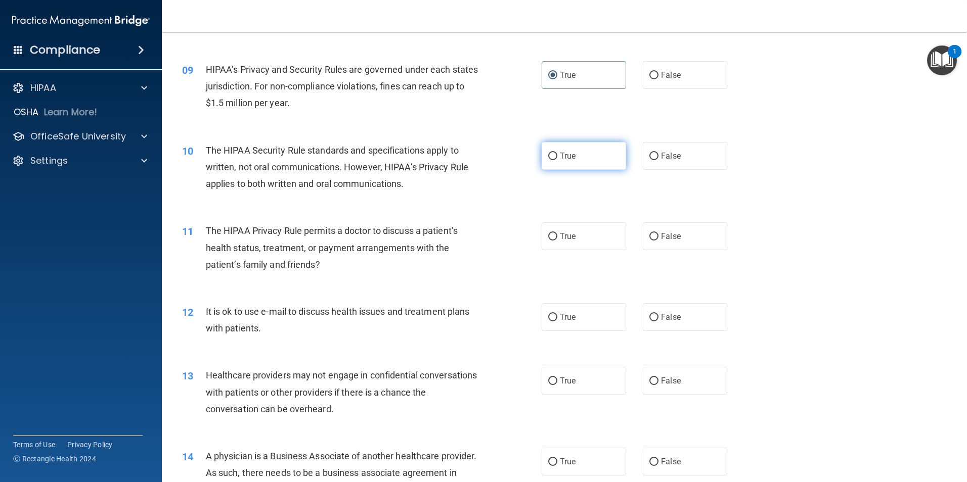
click at [602, 164] on label "True" at bounding box center [584, 156] width 84 height 28
click at [557, 160] on input "True" at bounding box center [552, 157] width 9 height 8
radio input "true"
click at [665, 241] on label "False" at bounding box center [685, 236] width 84 height 28
click at [658, 241] on input "False" at bounding box center [653, 237] width 9 height 8
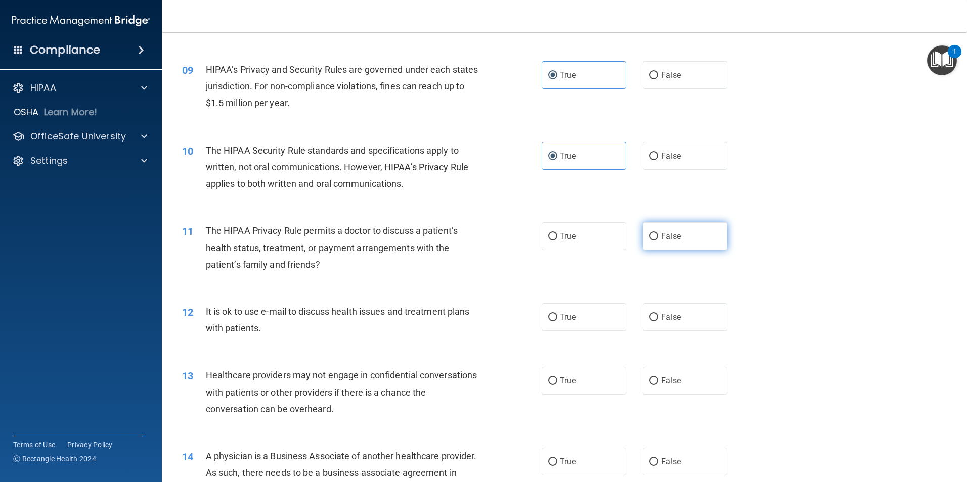
radio input "true"
click at [572, 318] on span "True" at bounding box center [568, 318] width 16 height 10
click at [557, 318] on input "True" at bounding box center [552, 318] width 9 height 8
radio input "true"
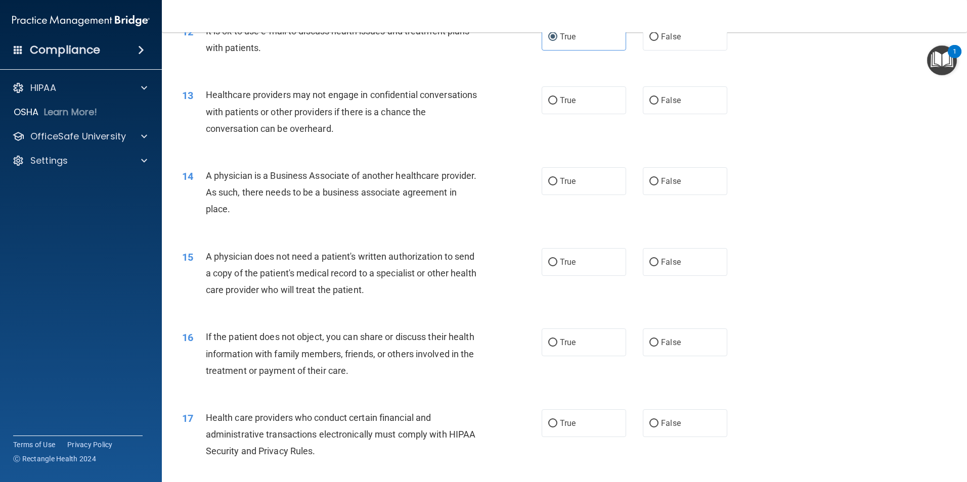
scroll to position [898, 0]
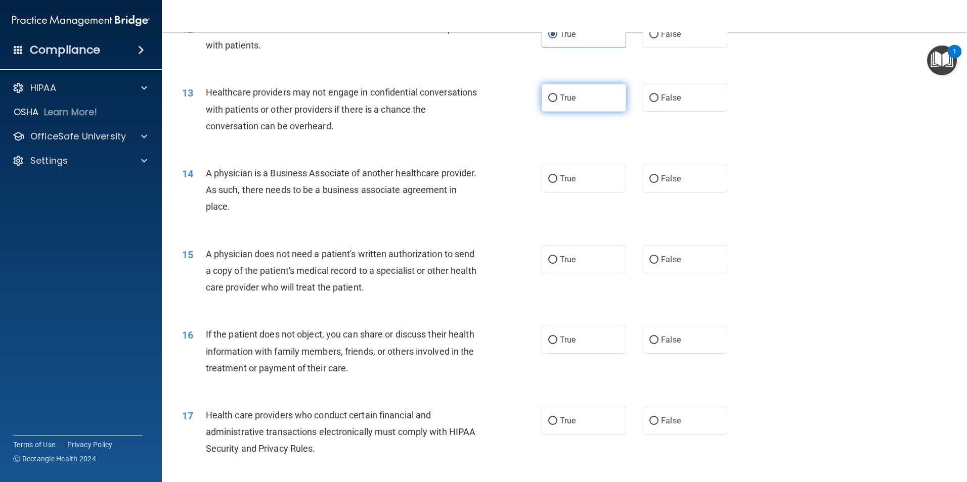
click at [600, 93] on label "True" at bounding box center [584, 98] width 84 height 28
click at [557, 95] on input "True" at bounding box center [552, 99] width 9 height 8
radio input "true"
click at [603, 176] on label "True" at bounding box center [584, 179] width 84 height 28
click at [557, 176] on input "True" at bounding box center [552, 179] width 9 height 8
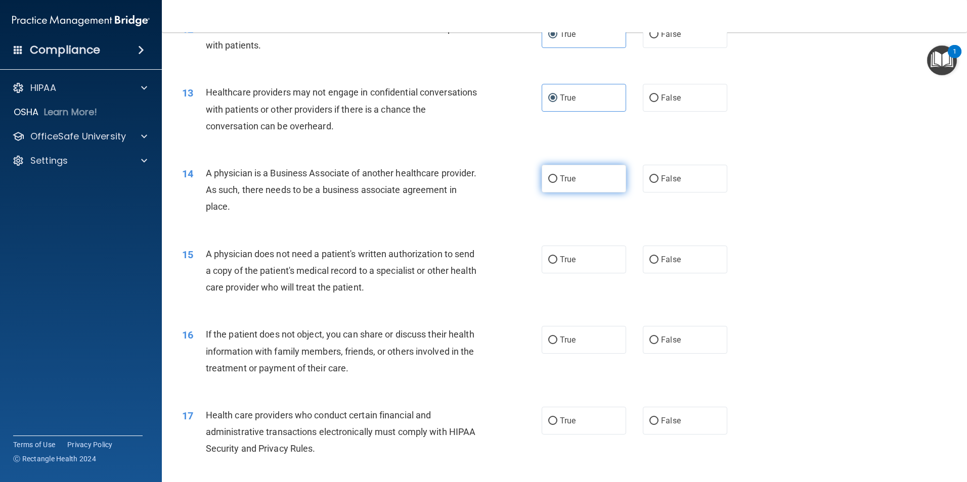
radio input "true"
click at [675, 262] on span "False" at bounding box center [671, 260] width 20 height 10
click at [658, 262] on input "False" at bounding box center [653, 260] width 9 height 8
radio input "true"
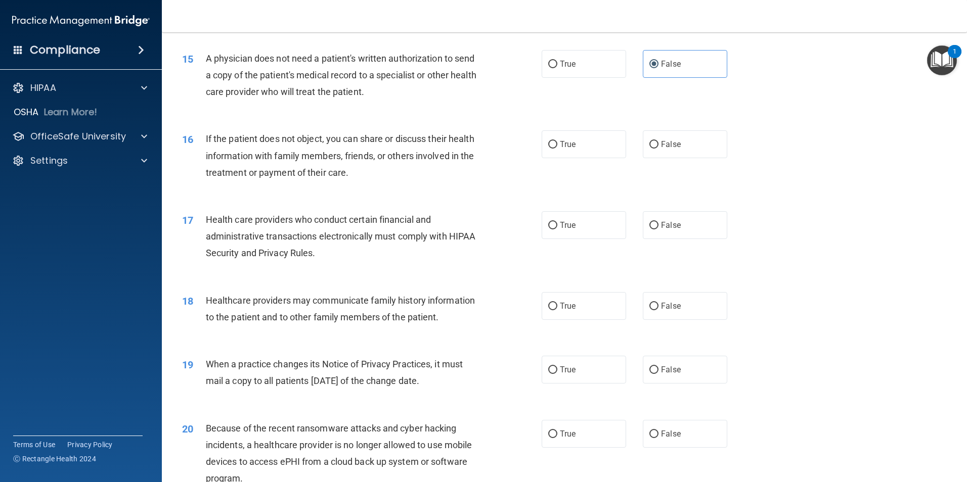
scroll to position [1099, 0]
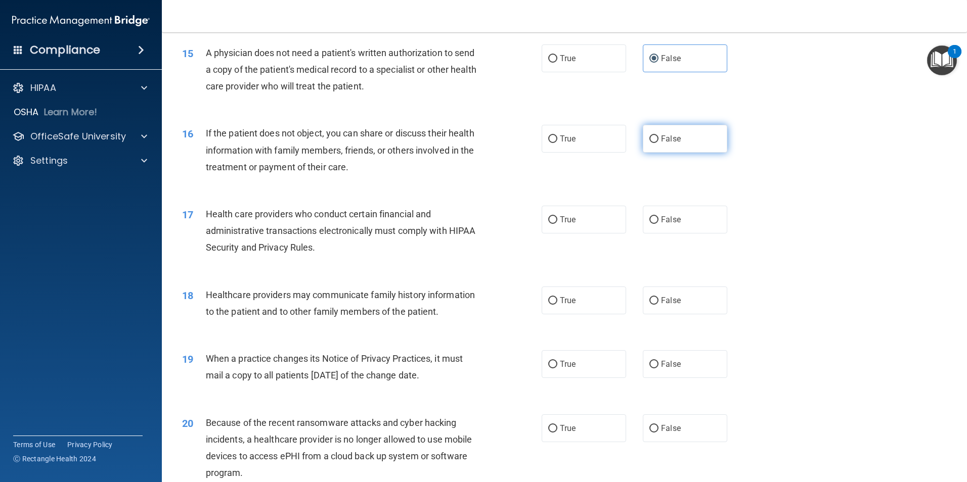
click at [666, 140] on span "False" at bounding box center [671, 139] width 20 height 10
click at [658, 140] on input "False" at bounding box center [653, 140] width 9 height 8
radio input "true"
click at [600, 216] on label "True" at bounding box center [584, 220] width 84 height 28
click at [557, 216] on input "True" at bounding box center [552, 220] width 9 height 8
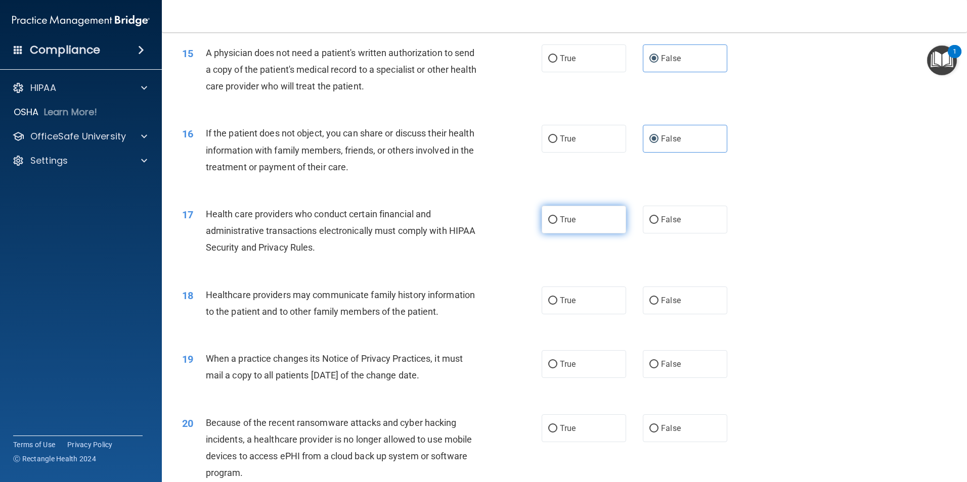
radio input "true"
click at [683, 304] on label "False" at bounding box center [685, 301] width 84 height 28
click at [658, 304] on input "False" at bounding box center [653, 301] width 9 height 8
radio input "true"
click at [551, 368] on input "True" at bounding box center [552, 365] width 9 height 8
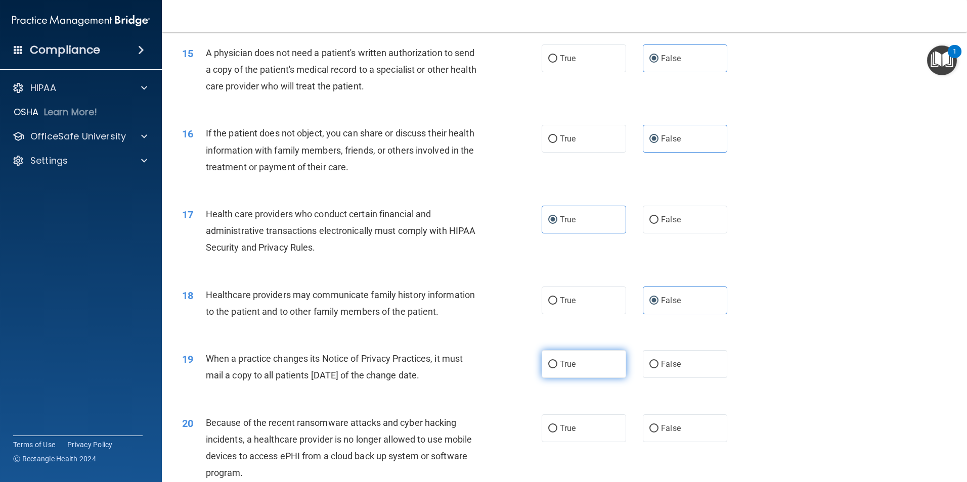
radio input "true"
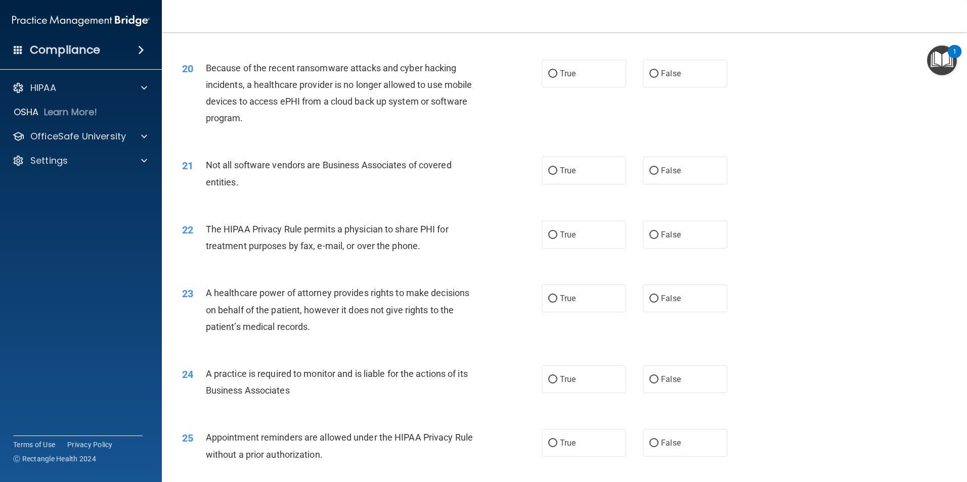
scroll to position [1457, 0]
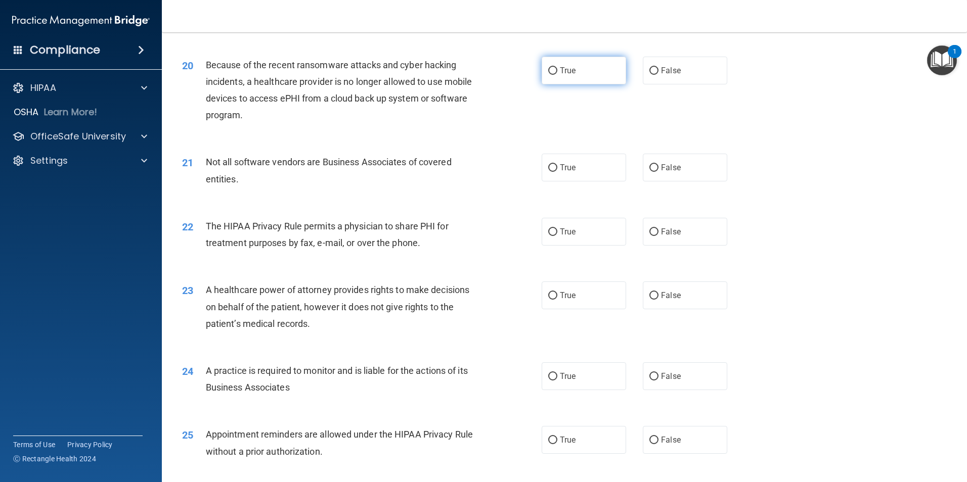
click at [589, 73] on label "True" at bounding box center [584, 71] width 84 height 28
click at [557, 73] on input "True" at bounding box center [552, 71] width 9 height 8
radio input "true"
click at [675, 71] on span "False" at bounding box center [671, 71] width 20 height 10
click at [658, 71] on input "False" at bounding box center [653, 71] width 9 height 8
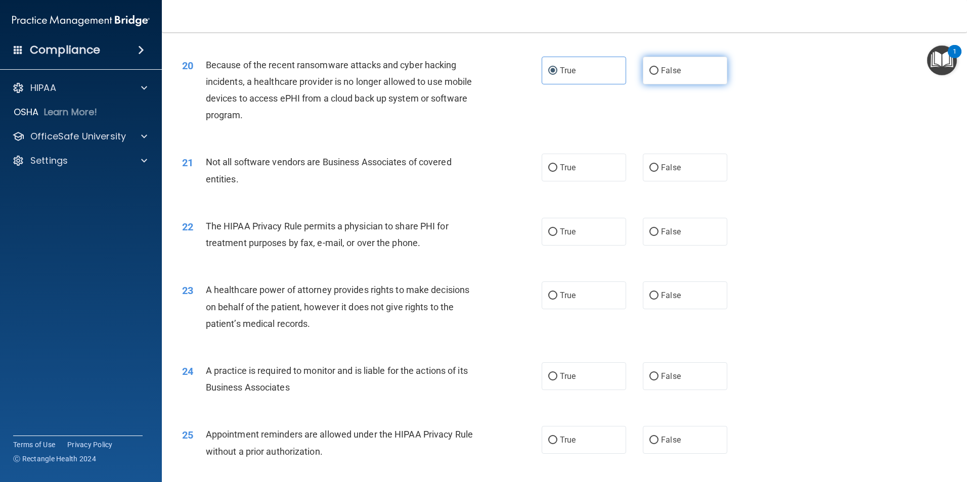
radio input "true"
radio input "false"
click at [597, 168] on label "True" at bounding box center [584, 168] width 84 height 28
click at [557, 168] on input "True" at bounding box center [552, 168] width 9 height 8
radio input "true"
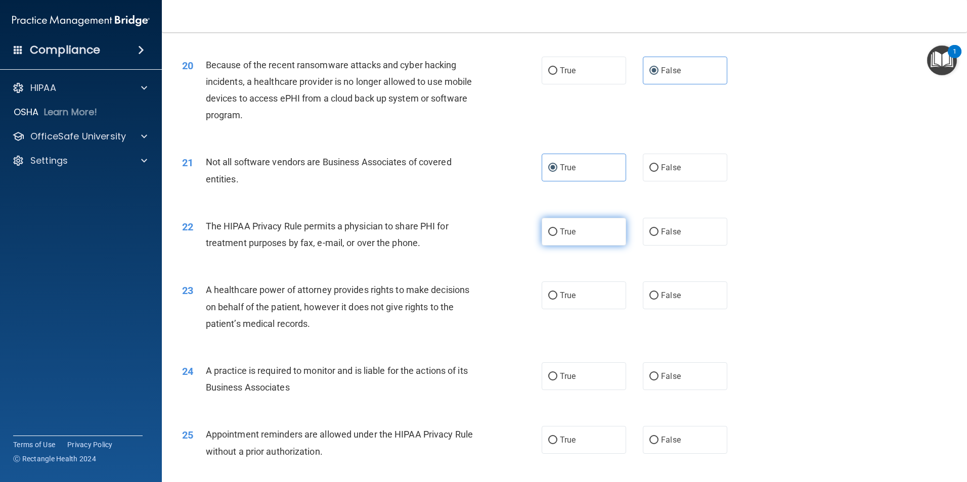
click at [599, 237] on label "True" at bounding box center [584, 232] width 84 height 28
click at [557, 236] on input "True" at bounding box center [552, 233] width 9 height 8
radio input "true"
click at [667, 299] on span "False" at bounding box center [671, 296] width 20 height 10
click at [658, 299] on input "False" at bounding box center [653, 296] width 9 height 8
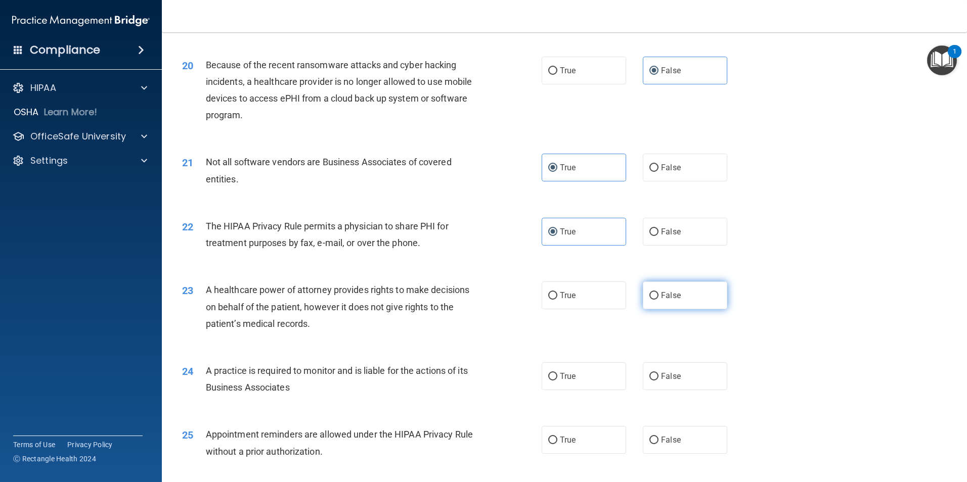
radio input "true"
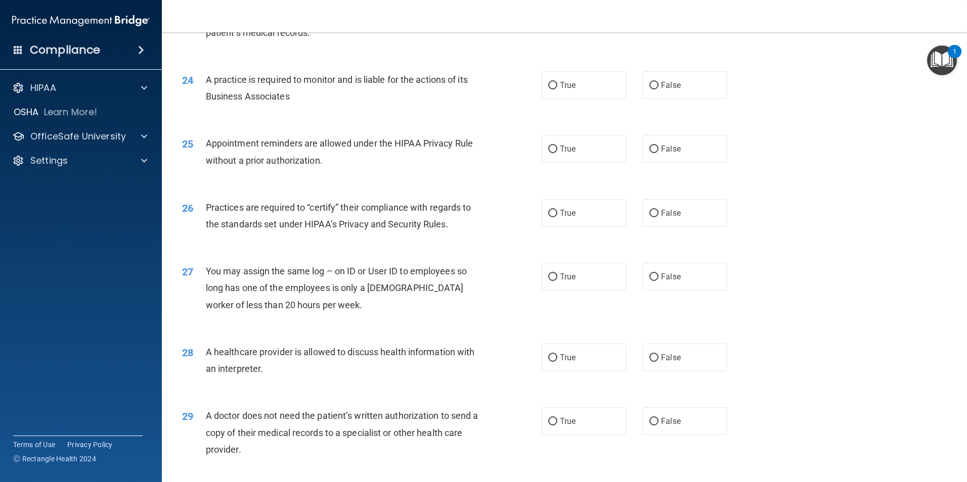
scroll to position [1757, 0]
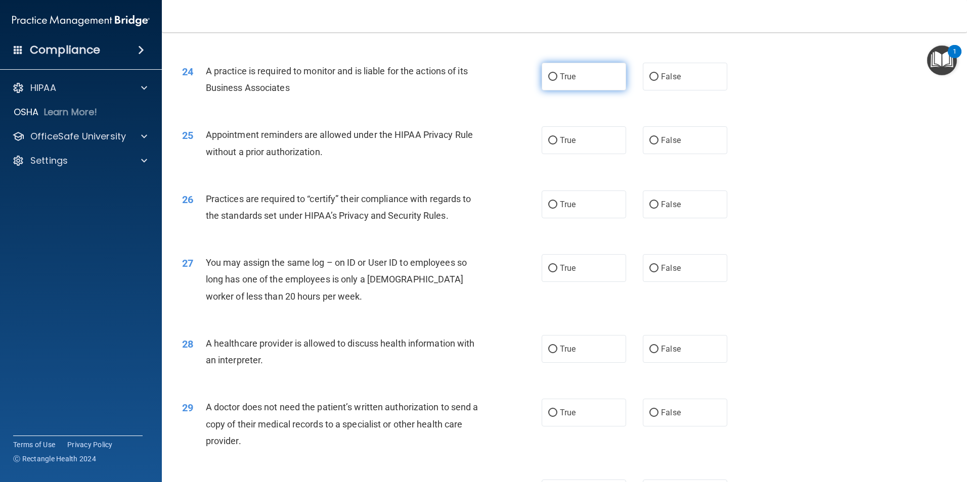
click at [572, 77] on span "True" at bounding box center [568, 77] width 16 height 10
click at [557, 77] on input "True" at bounding box center [552, 77] width 9 height 8
radio input "true"
click at [576, 145] on label "True" at bounding box center [584, 140] width 84 height 28
click at [557, 145] on input "True" at bounding box center [552, 141] width 9 height 8
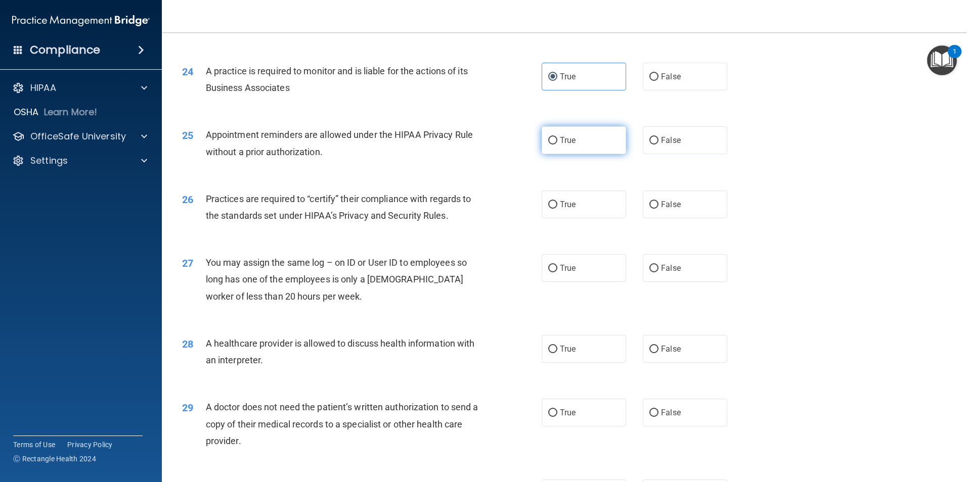
radio input "true"
click at [670, 139] on span "False" at bounding box center [671, 141] width 20 height 10
click at [658, 139] on input "False" at bounding box center [653, 141] width 9 height 8
radio input "true"
radio input "false"
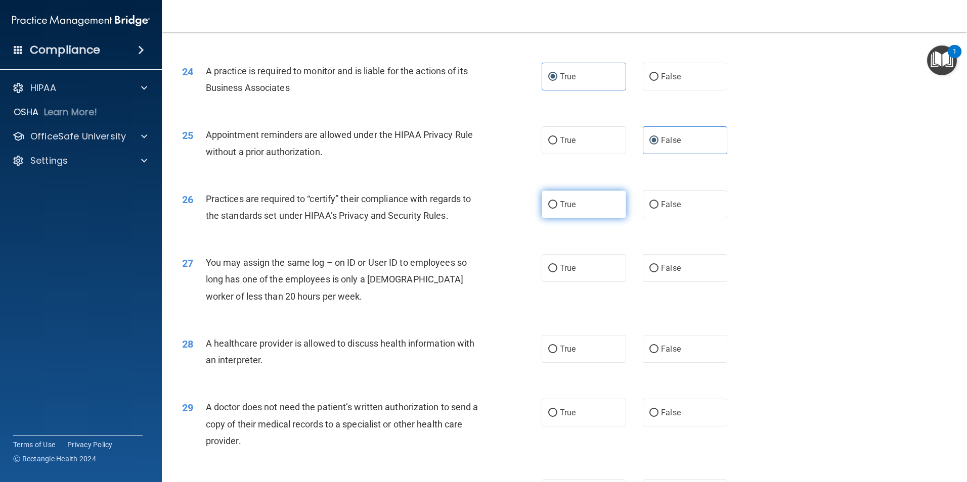
click at [582, 204] on label "True" at bounding box center [584, 205] width 84 height 28
click at [557, 204] on input "True" at bounding box center [552, 205] width 9 height 8
radio input "true"
click at [650, 267] on input "False" at bounding box center [653, 269] width 9 height 8
radio input "true"
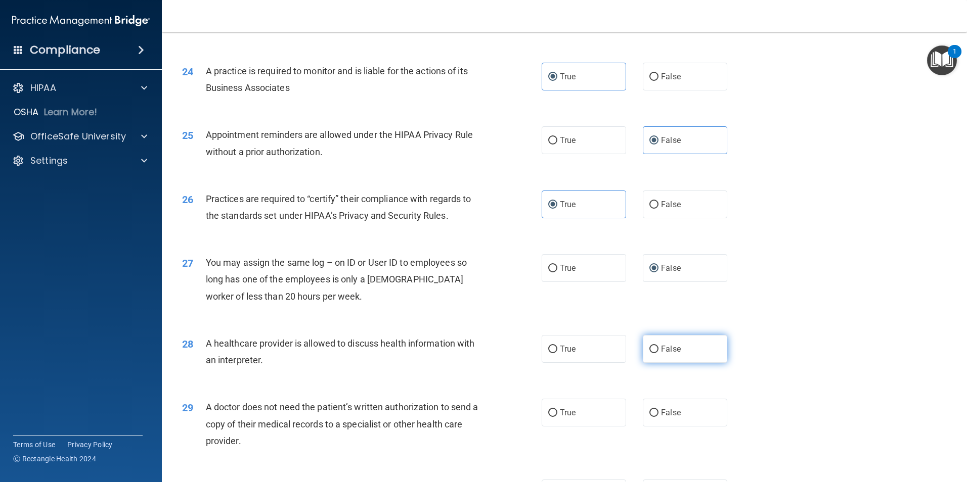
click at [700, 348] on label "False" at bounding box center [685, 349] width 84 height 28
click at [658, 348] on input "False" at bounding box center [653, 350] width 9 height 8
radio input "true"
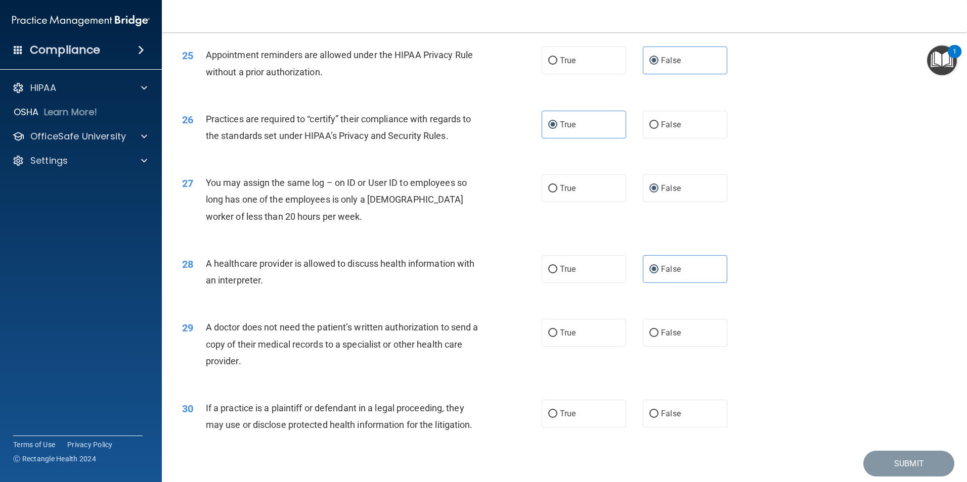
scroll to position [1871, 0]
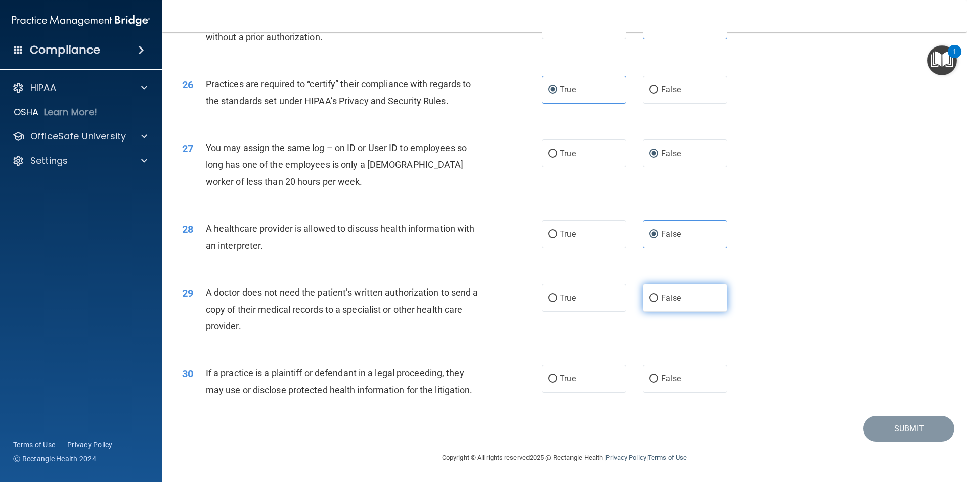
click at [649, 292] on label "False" at bounding box center [685, 298] width 84 height 28
click at [649, 295] on input "False" at bounding box center [653, 299] width 9 height 8
radio input "true"
click at [675, 378] on span "False" at bounding box center [671, 379] width 20 height 10
click at [658, 378] on input "False" at bounding box center [653, 380] width 9 height 8
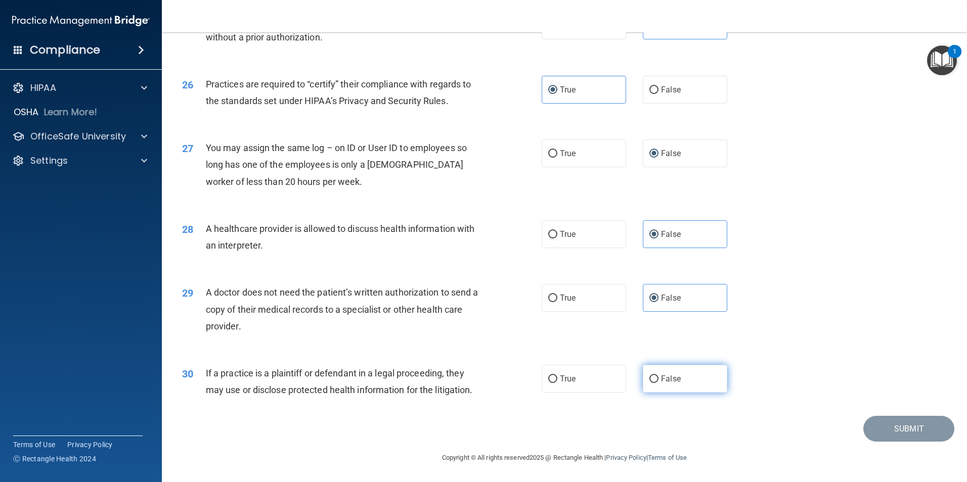
radio input "true"
click at [876, 425] on button "Submit" at bounding box center [908, 429] width 91 height 26
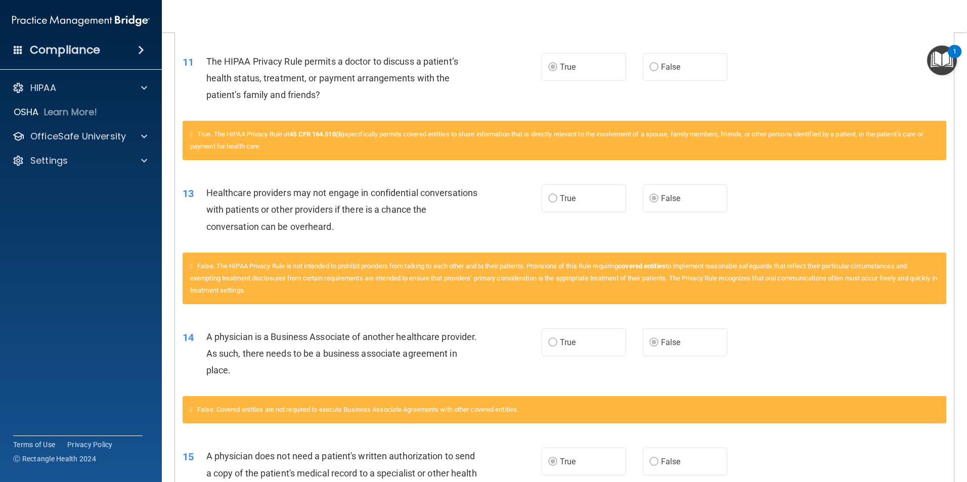
scroll to position [923, 0]
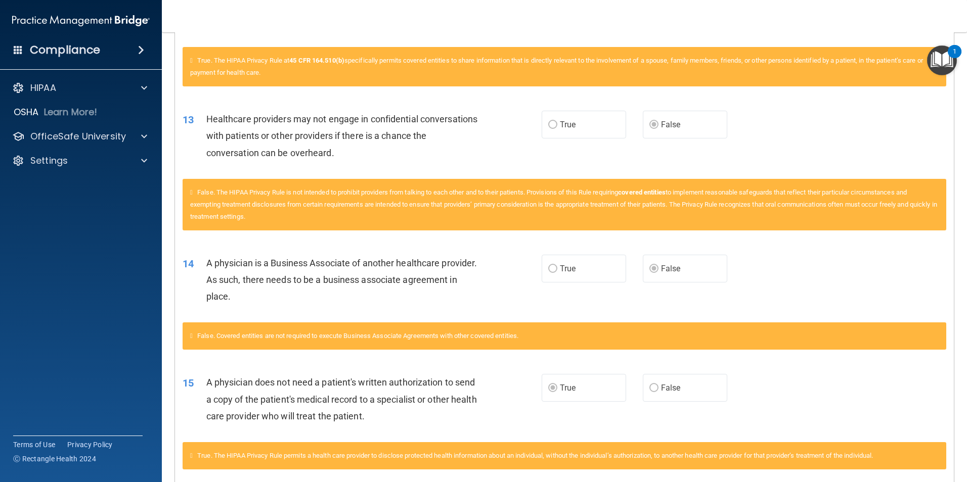
click at [938, 266] on div "14 A physician is a Business Associate of another healthcare provider. As such,…" at bounding box center [564, 282] width 779 height 81
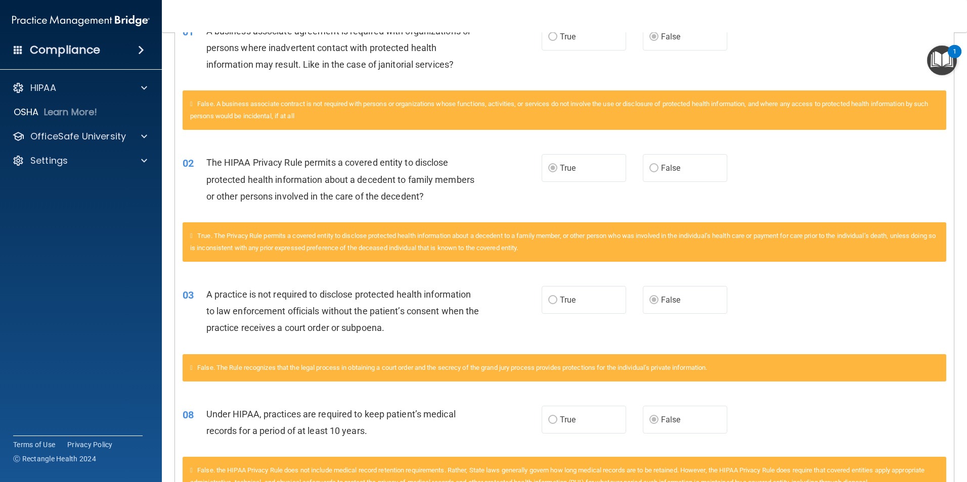
scroll to position [0, 0]
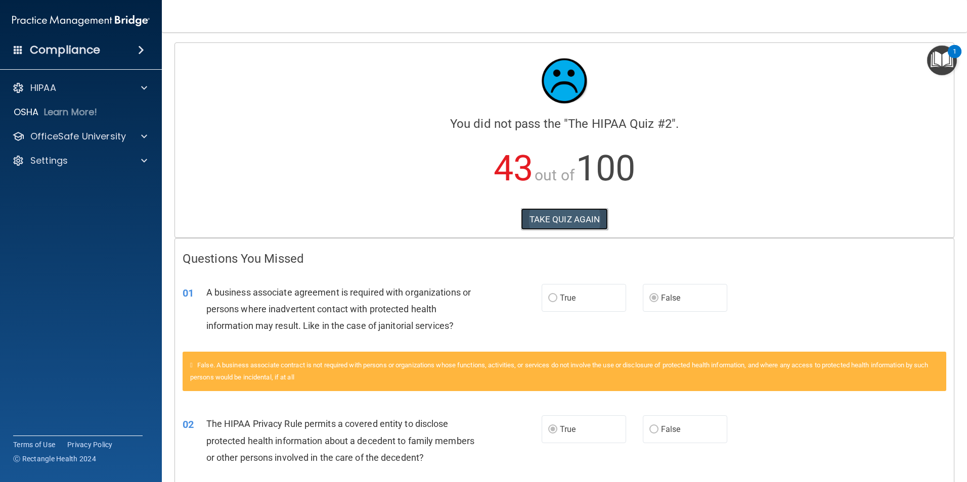
click at [557, 210] on button "TAKE QUIZ AGAIN" at bounding box center [564, 219] width 87 height 22
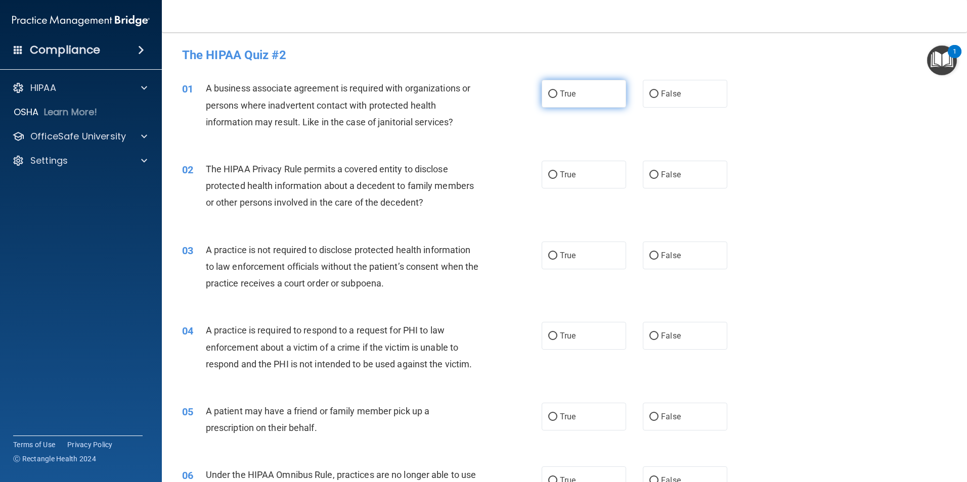
click at [601, 102] on label "True" at bounding box center [584, 94] width 84 height 28
click at [557, 98] on input "True" at bounding box center [552, 95] width 9 height 8
radio input "true"
drag, startPoint x: 668, startPoint y: 175, endPoint x: 674, endPoint y: 157, distance: 19.5
click at [674, 157] on div "02 The HIPAA Privacy Rule permits a covered entity to disclose protected health…" at bounding box center [564, 188] width 780 height 81
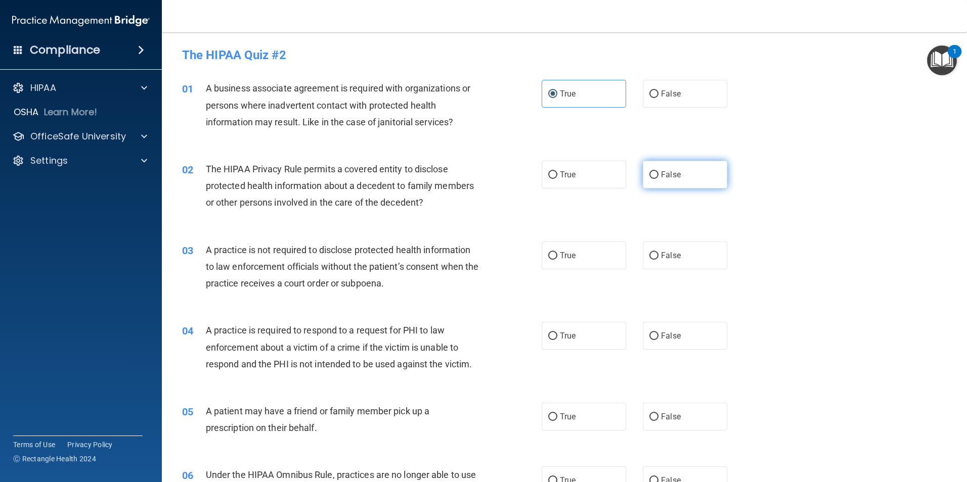
click at [673, 179] on span "False" at bounding box center [671, 175] width 20 height 10
click at [658, 179] on input "False" at bounding box center [653, 175] width 9 height 8
radio input "true"
click at [864, 199] on div "02 The HIPAA Privacy Rule permits a covered entity to disclose protected health…" at bounding box center [564, 188] width 780 height 81
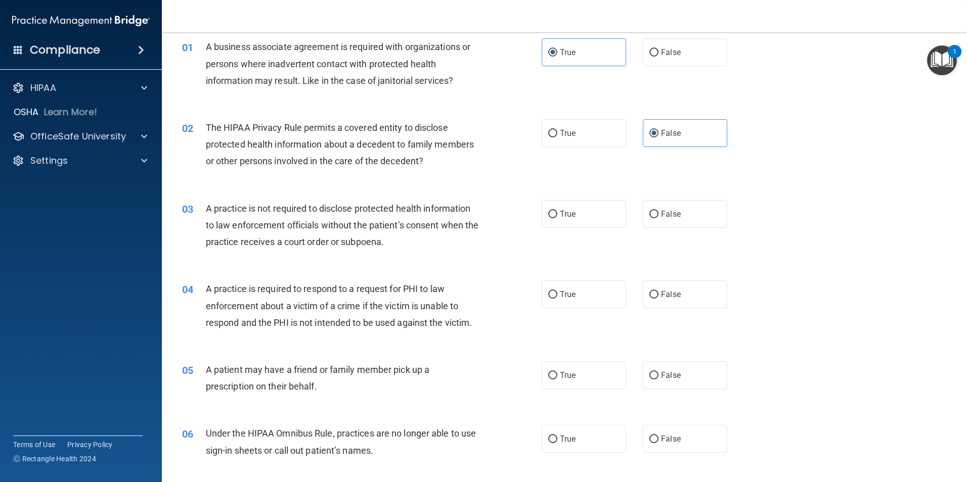
scroll to position [19, 0]
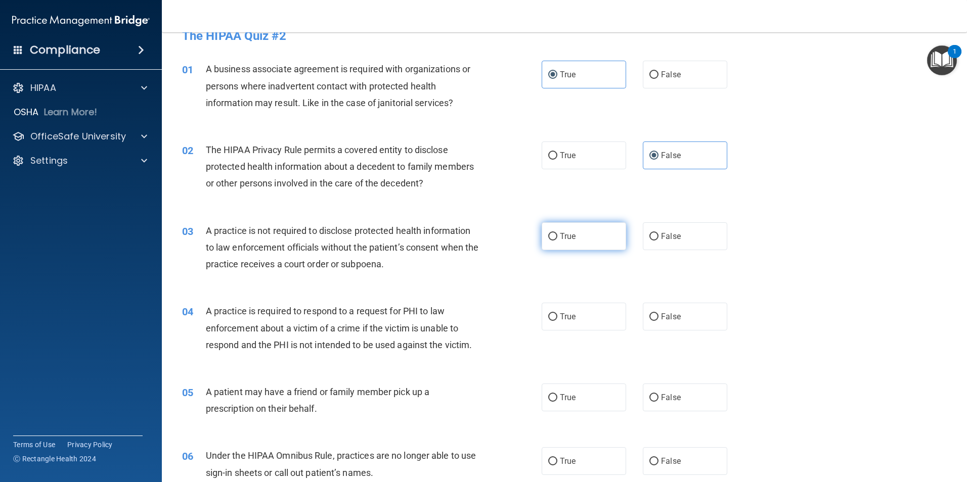
click at [589, 232] on label "True" at bounding box center [584, 236] width 84 height 28
click at [557, 233] on input "True" at bounding box center [552, 237] width 9 height 8
radio input "true"
click at [439, 291] on div "04 A practice is required to respond to a request for PHI to law enforcement ab…" at bounding box center [564, 330] width 780 height 81
click at [573, 323] on label "True" at bounding box center [584, 317] width 84 height 28
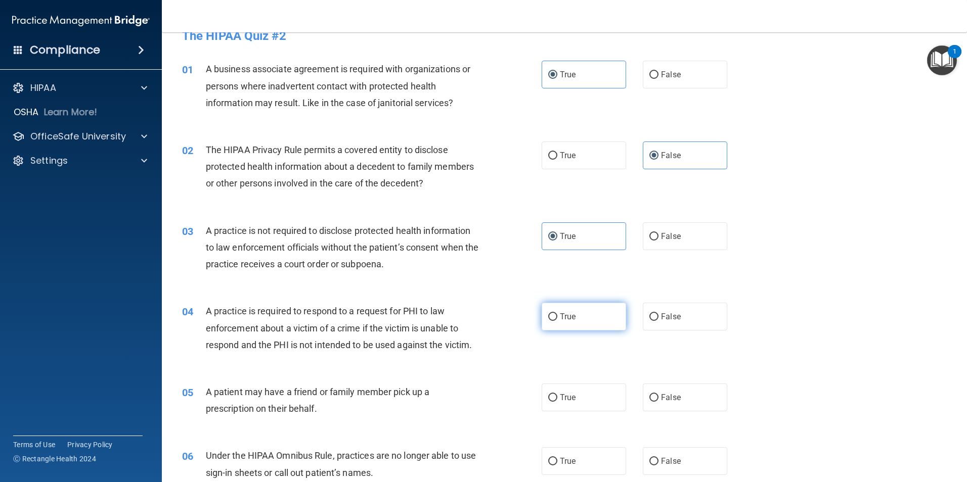
click at [557, 321] on input "True" at bounding box center [552, 318] width 9 height 8
radio input "true"
click at [533, 392] on div "05 A patient may have a friend or family member pick up a prescription on their…" at bounding box center [362, 403] width 390 height 38
click at [562, 393] on span "True" at bounding box center [568, 398] width 16 height 10
click at [557, 394] on input "True" at bounding box center [552, 398] width 9 height 8
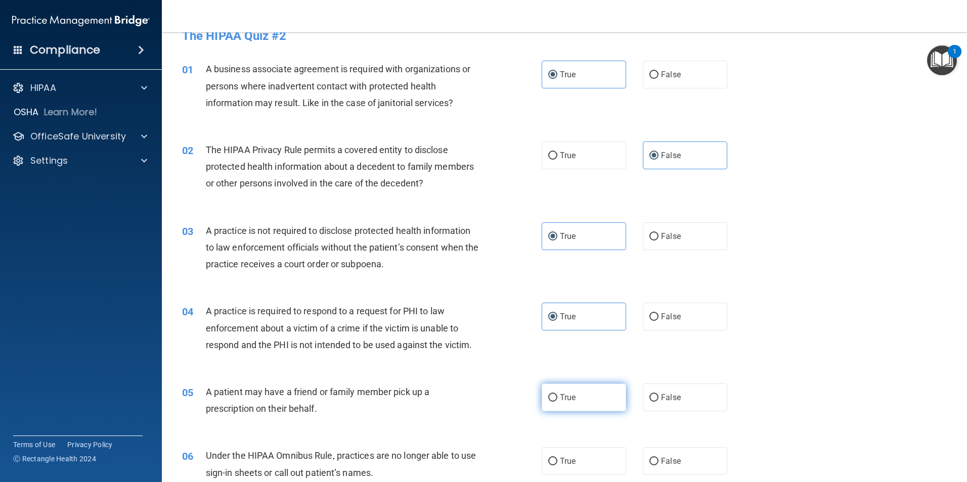
radio input "true"
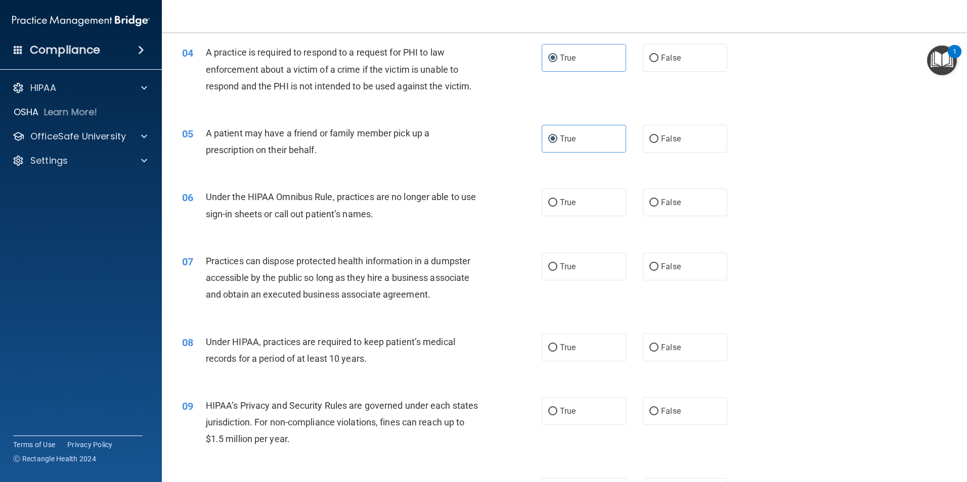
scroll to position [276, 0]
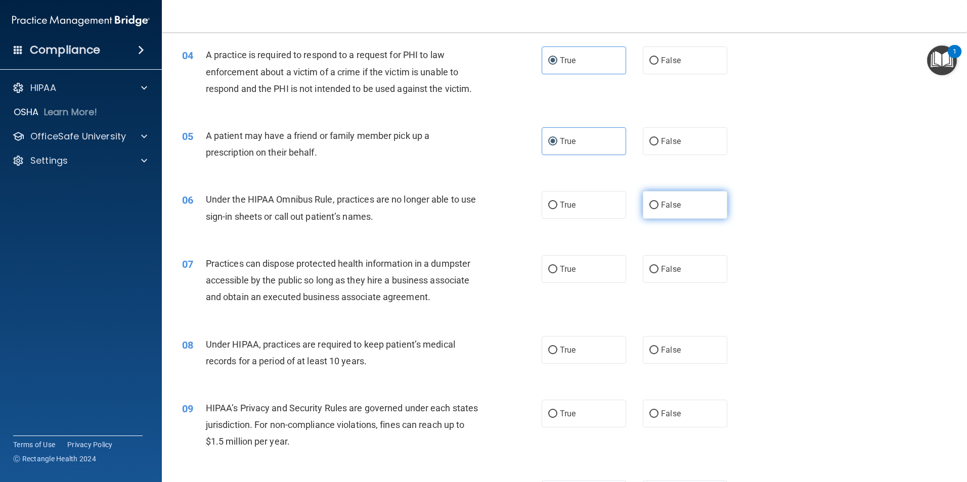
click at [658, 210] on label "False" at bounding box center [685, 205] width 84 height 28
click at [658, 209] on input "False" at bounding box center [653, 206] width 9 height 8
radio input "true"
click at [583, 207] on label "True" at bounding box center [584, 205] width 84 height 28
click at [557, 207] on input "True" at bounding box center [552, 206] width 9 height 8
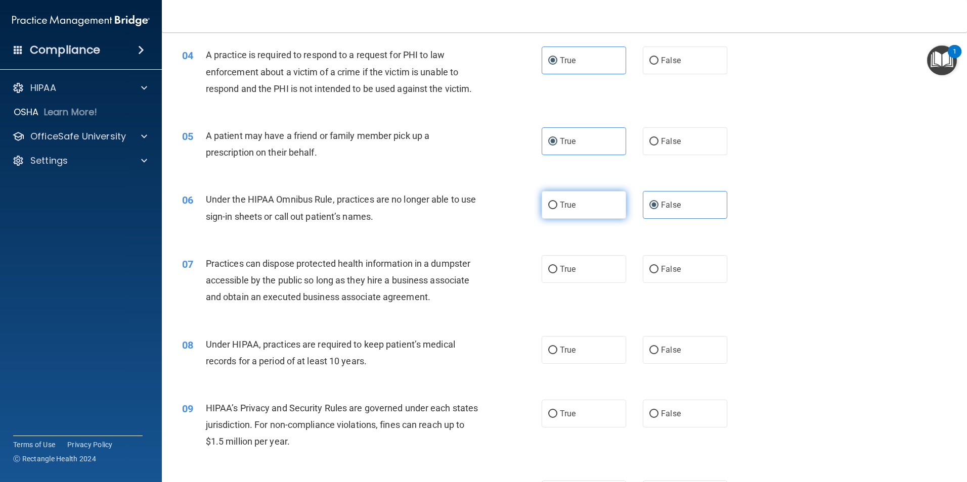
radio input "true"
radio input "false"
click at [672, 266] on span "False" at bounding box center [671, 269] width 20 height 10
click at [658, 266] on input "False" at bounding box center [653, 270] width 9 height 8
radio input "true"
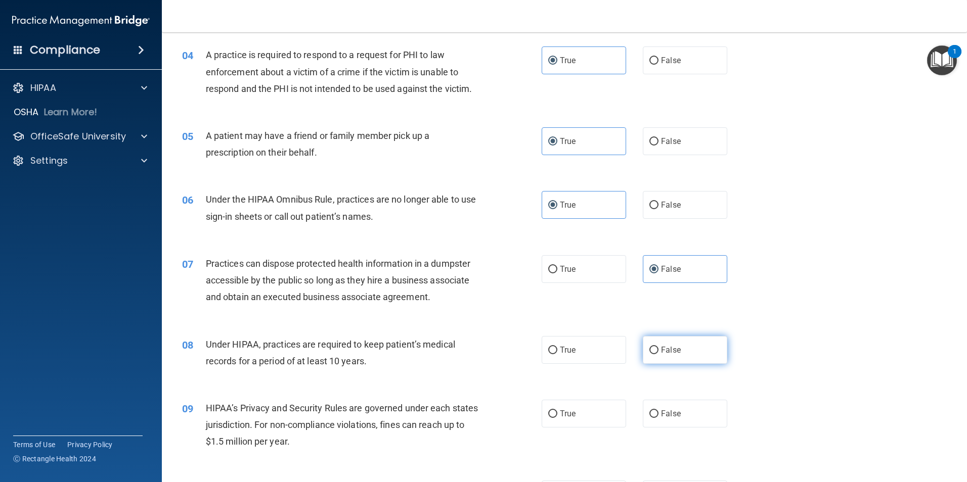
click at [658, 356] on label "False" at bounding box center [685, 350] width 84 height 28
click at [658, 354] on input "False" at bounding box center [653, 351] width 9 height 8
radio input "true"
click at [587, 422] on label "True" at bounding box center [584, 414] width 84 height 28
click at [557, 418] on input "True" at bounding box center [552, 415] width 9 height 8
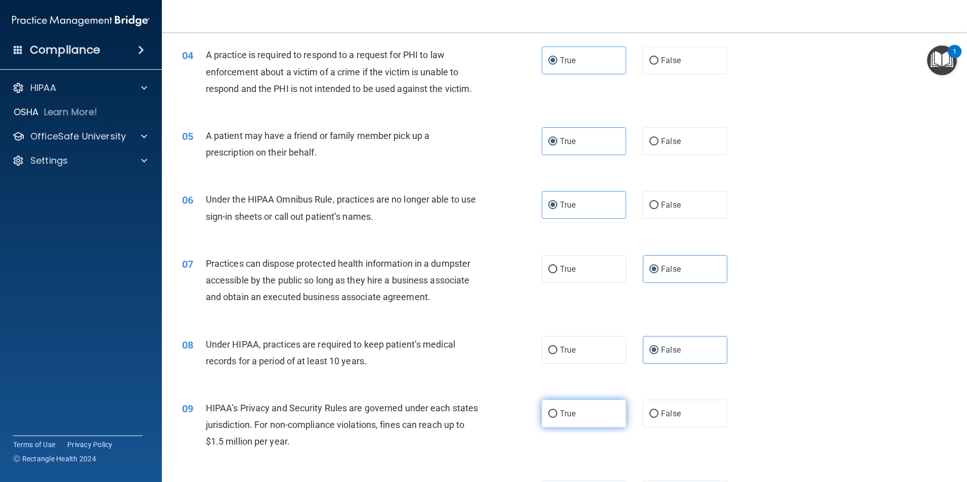
radio input "true"
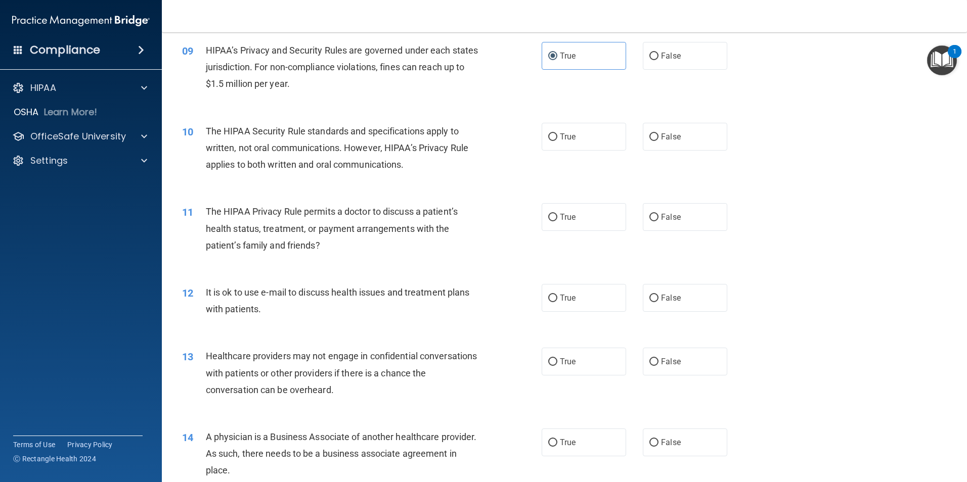
scroll to position [628, 0]
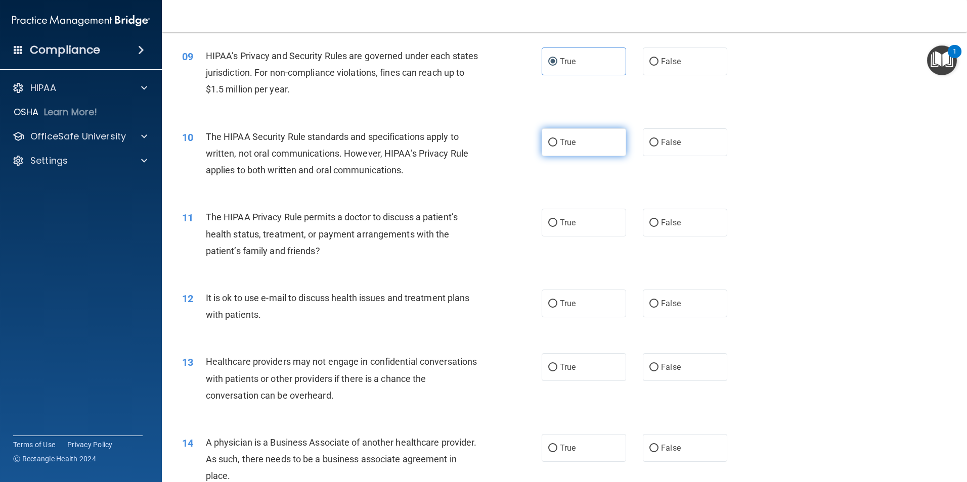
click at [581, 144] on label "True" at bounding box center [584, 142] width 84 height 28
click at [557, 144] on input "True" at bounding box center [552, 143] width 9 height 8
radio input "true"
click at [661, 228] on label "False" at bounding box center [685, 223] width 84 height 28
click at [658, 227] on input "False" at bounding box center [653, 223] width 9 height 8
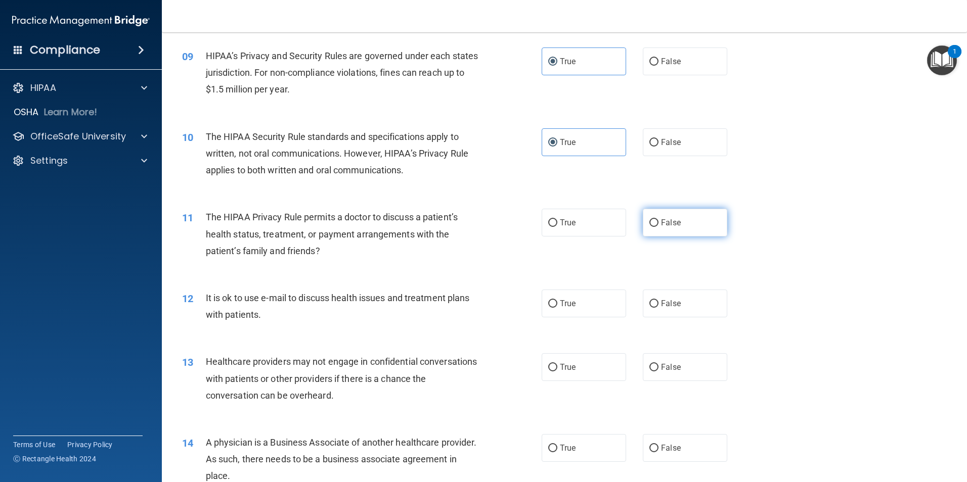
radio input "true"
click at [676, 307] on label "False" at bounding box center [685, 304] width 84 height 28
click at [658, 307] on input "False" at bounding box center [653, 304] width 9 height 8
radio input "true"
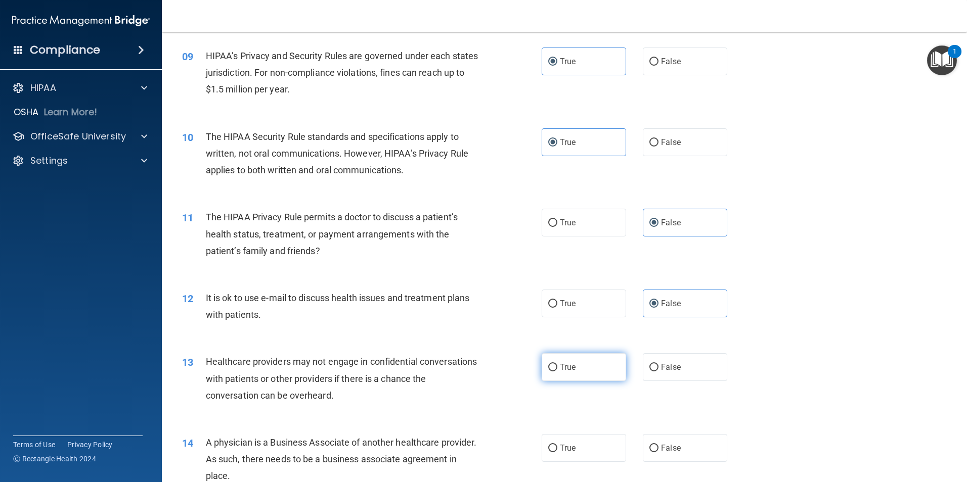
click at [583, 366] on label "True" at bounding box center [584, 367] width 84 height 28
click at [557, 366] on input "True" at bounding box center [552, 368] width 9 height 8
radio input "true"
click at [617, 448] on label "True" at bounding box center [584, 448] width 84 height 28
click at [557, 448] on input "True" at bounding box center [552, 449] width 9 height 8
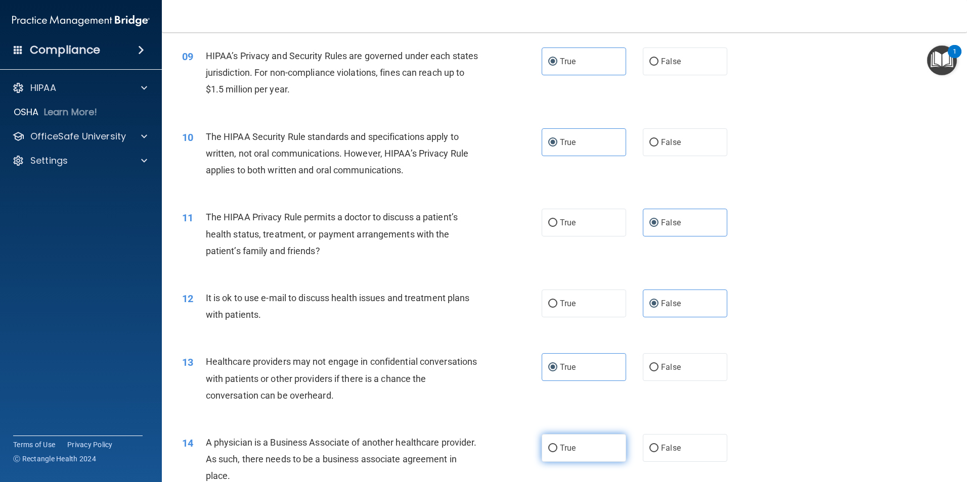
radio input "true"
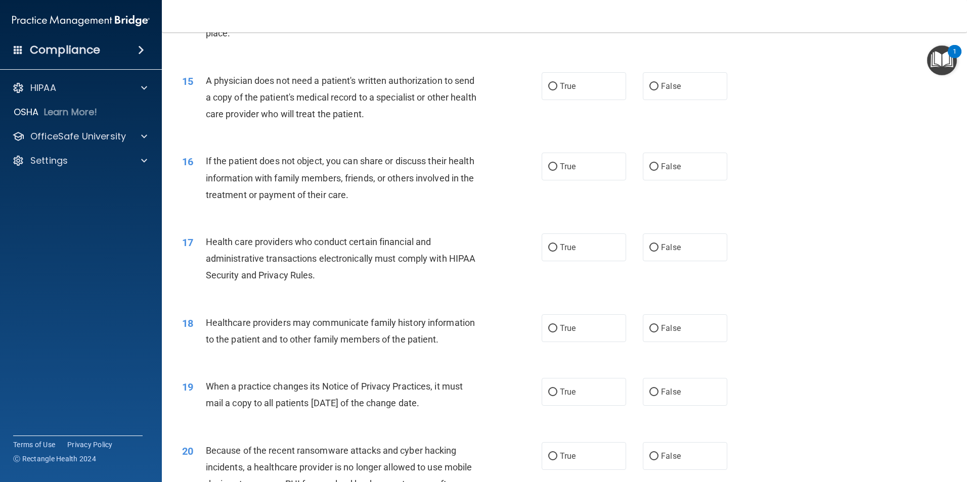
scroll to position [1077, 0]
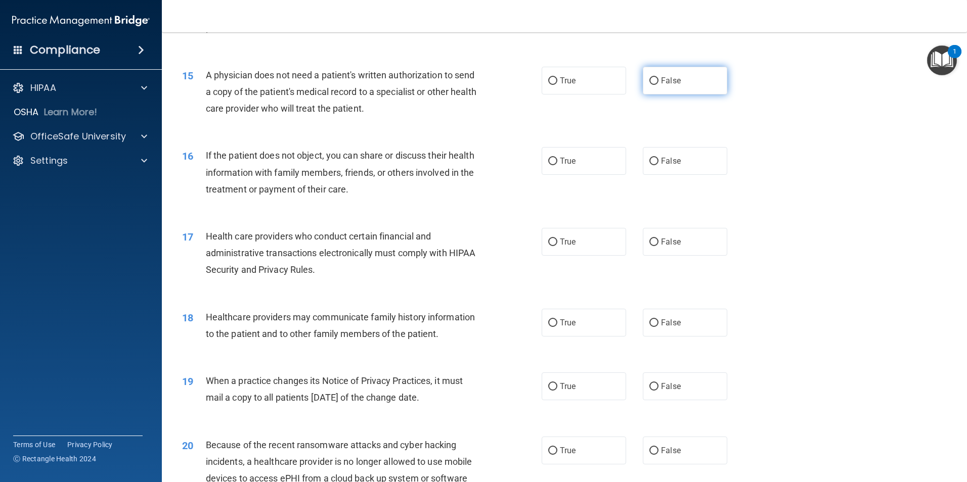
click at [682, 79] on label "False" at bounding box center [685, 81] width 84 height 28
click at [658, 79] on input "False" at bounding box center [653, 81] width 9 height 8
radio input "true"
click at [689, 172] on label "False" at bounding box center [685, 161] width 84 height 28
click at [658, 165] on input "False" at bounding box center [653, 162] width 9 height 8
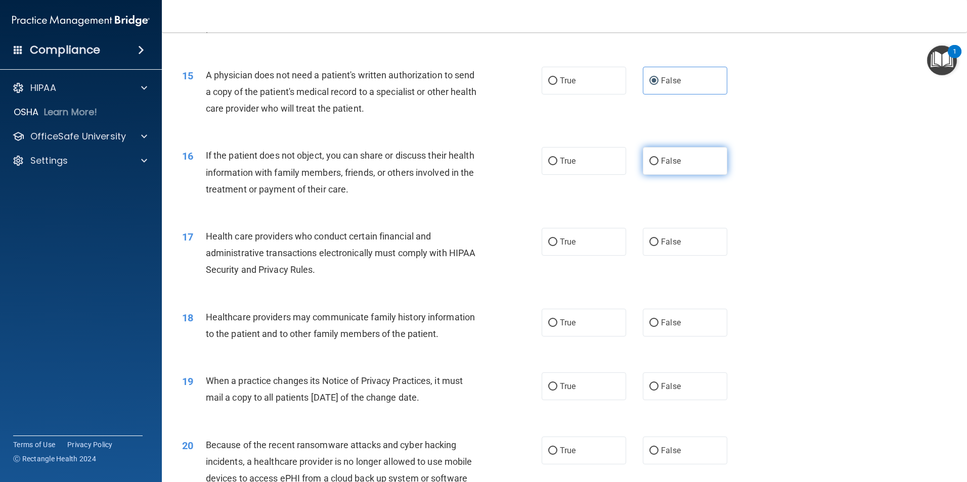
radio input "true"
click at [585, 236] on label "True" at bounding box center [584, 242] width 84 height 28
click at [557, 239] on input "True" at bounding box center [552, 243] width 9 height 8
radio input "true"
click at [677, 328] on label "False" at bounding box center [685, 323] width 84 height 28
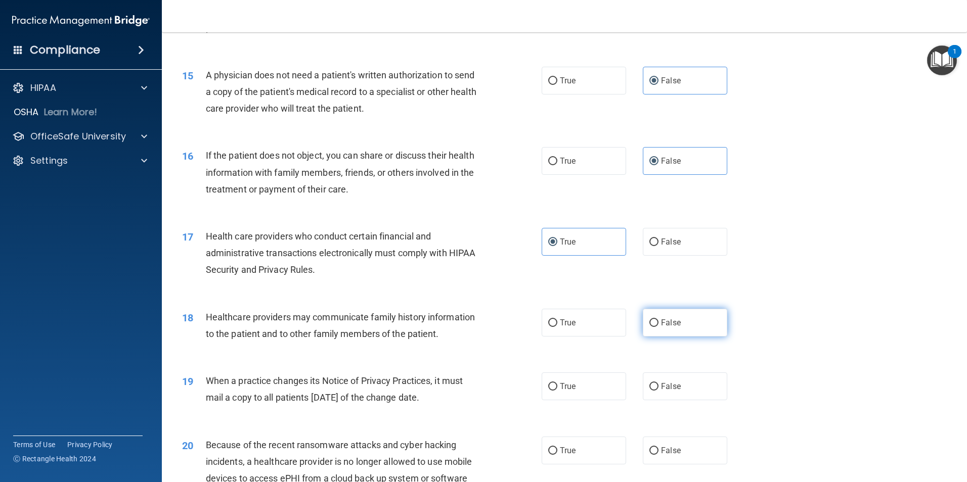
click at [658, 327] on input "False" at bounding box center [653, 324] width 9 height 8
radio input "true"
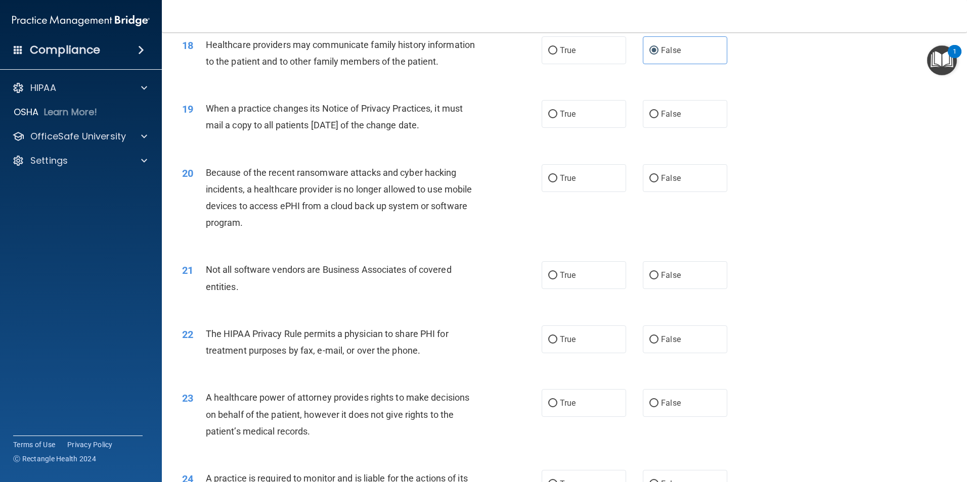
scroll to position [1352, 0]
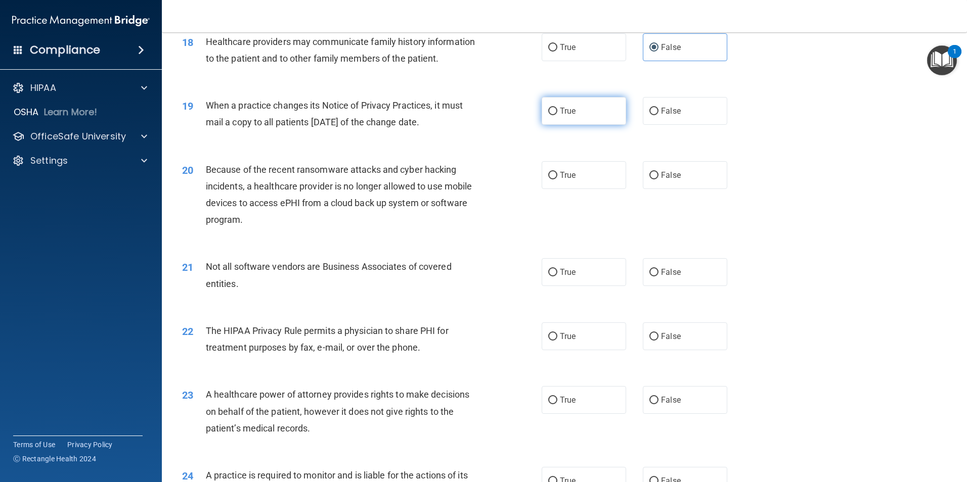
click at [568, 116] on label "True" at bounding box center [584, 111] width 84 height 28
click at [557, 115] on input "True" at bounding box center [552, 112] width 9 height 8
radio input "true"
click at [668, 173] on span "False" at bounding box center [671, 175] width 20 height 10
click at [658, 173] on input "False" at bounding box center [653, 176] width 9 height 8
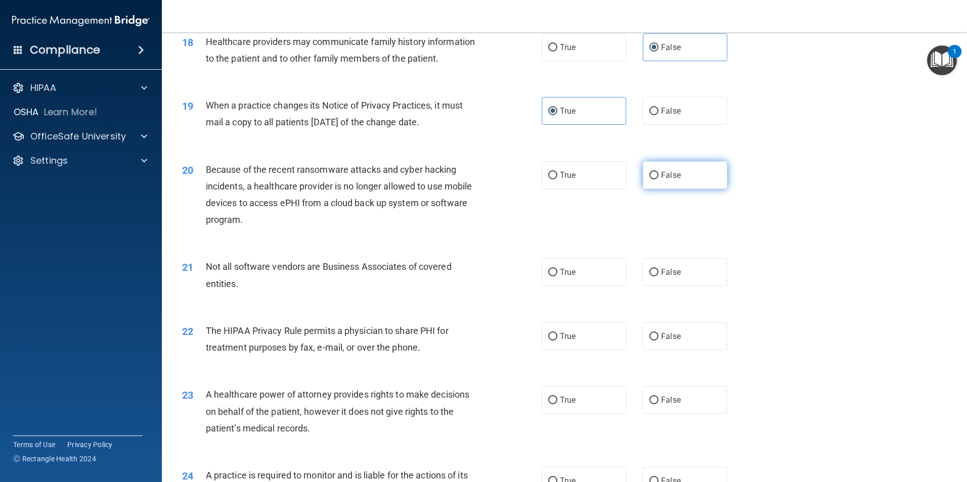
radio input "true"
click at [614, 186] on label "True" at bounding box center [584, 175] width 84 height 28
click at [557, 180] on input "True" at bounding box center [552, 176] width 9 height 8
radio input "true"
radio input "false"
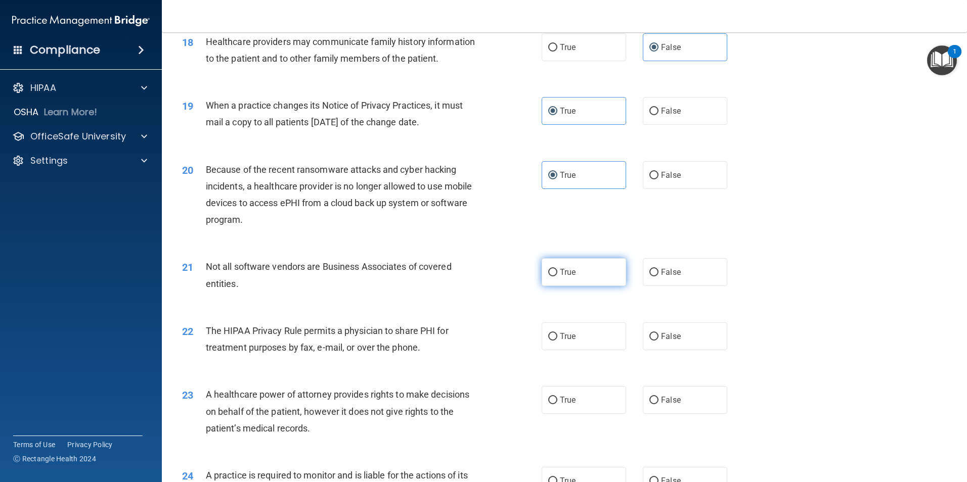
click at [576, 274] on label "True" at bounding box center [584, 272] width 84 height 28
click at [557, 274] on input "True" at bounding box center [552, 273] width 9 height 8
radio input "true"
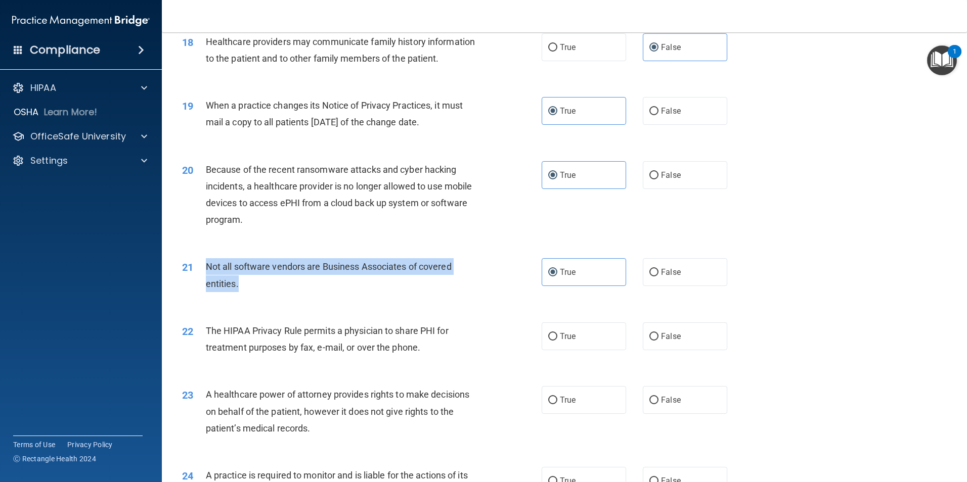
drag, startPoint x: 237, startPoint y: 275, endPoint x: 201, endPoint y: 271, distance: 35.6
click at [201, 271] on div "21 Not all software vendors are Business Associates of covered entities." at bounding box center [362, 277] width 390 height 38
drag, startPoint x: 201, startPoint y: 271, endPoint x: 224, endPoint y: 273, distance: 22.8
copy div "Not all software vendors are Business Associates of covered entities."
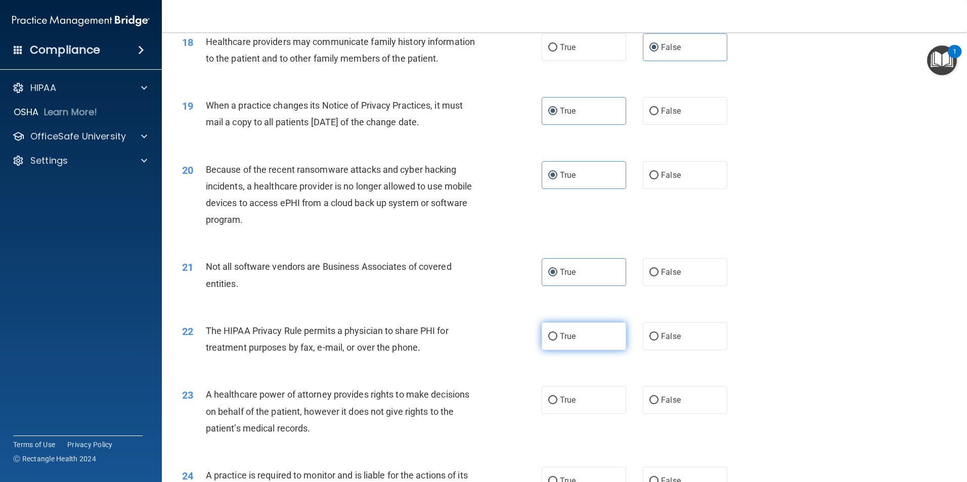
click at [574, 342] on label "True" at bounding box center [584, 337] width 84 height 28
click at [557, 341] on input "True" at bounding box center [552, 337] width 9 height 8
radio input "true"
click at [594, 397] on label "True" at bounding box center [584, 400] width 84 height 28
click at [557, 397] on input "True" at bounding box center [552, 401] width 9 height 8
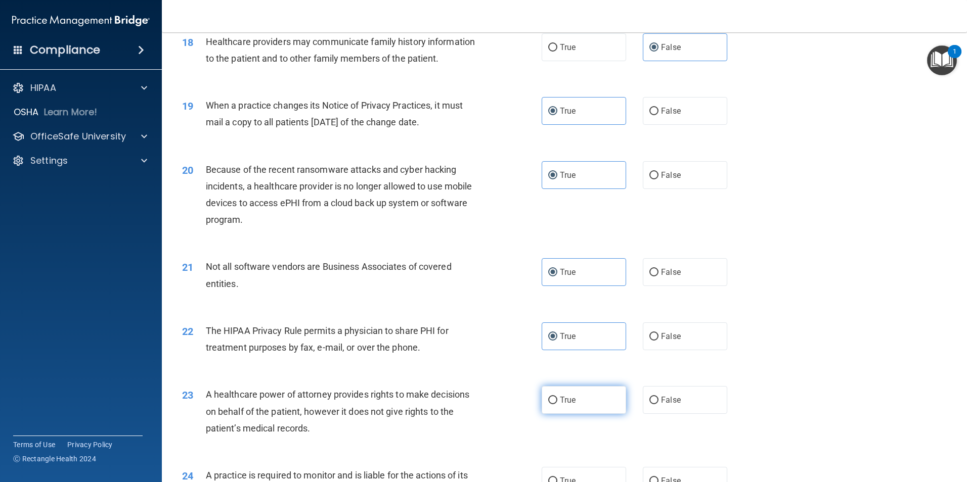
radio input "true"
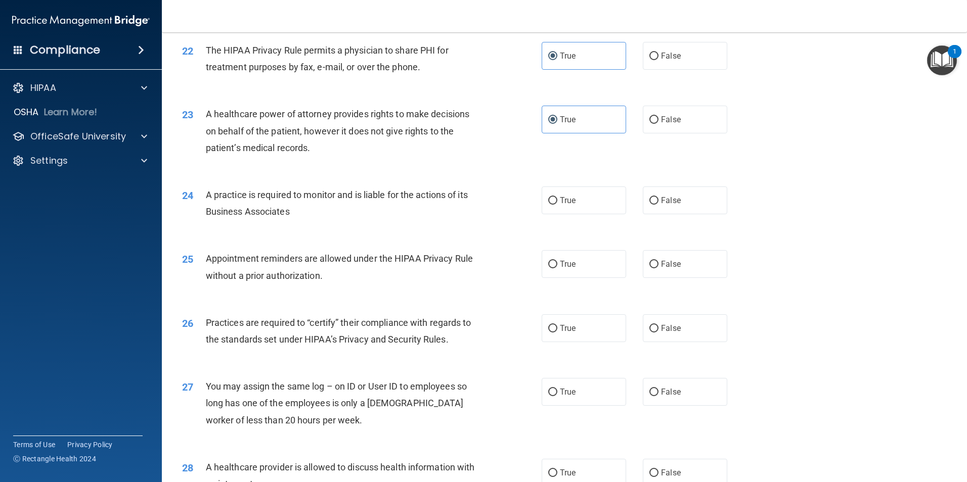
scroll to position [1635, 0]
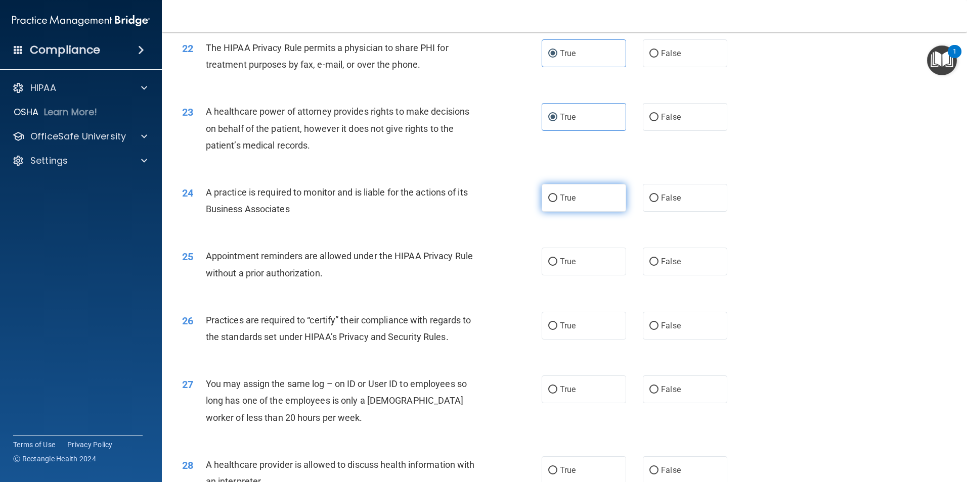
click at [581, 200] on label "True" at bounding box center [584, 198] width 84 height 28
click at [557, 200] on input "True" at bounding box center [552, 199] width 9 height 8
radio input "true"
click at [589, 259] on label "True" at bounding box center [584, 262] width 84 height 28
click at [557, 259] on input "True" at bounding box center [552, 262] width 9 height 8
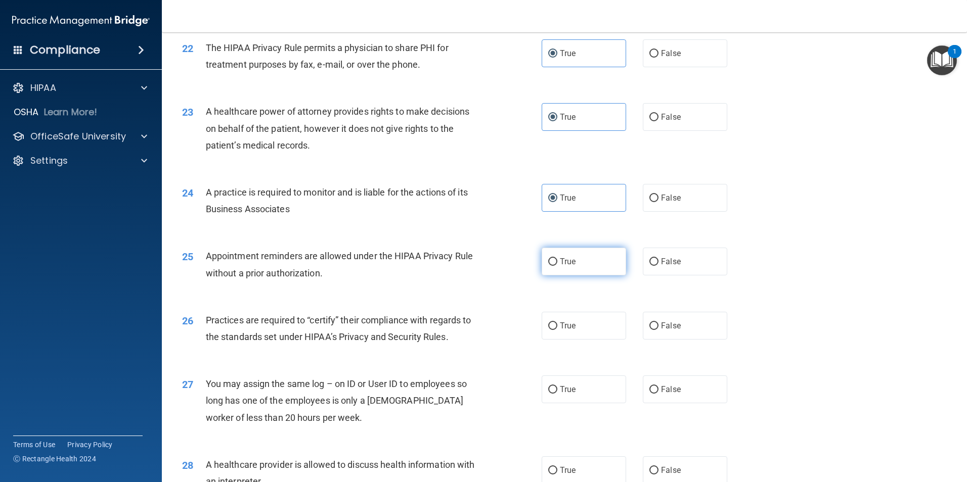
radio input "true"
click at [653, 387] on input "False" at bounding box center [653, 390] width 9 height 8
radio input "true"
click at [670, 329] on span "False" at bounding box center [671, 326] width 20 height 10
click at [658, 329] on input "False" at bounding box center [653, 327] width 9 height 8
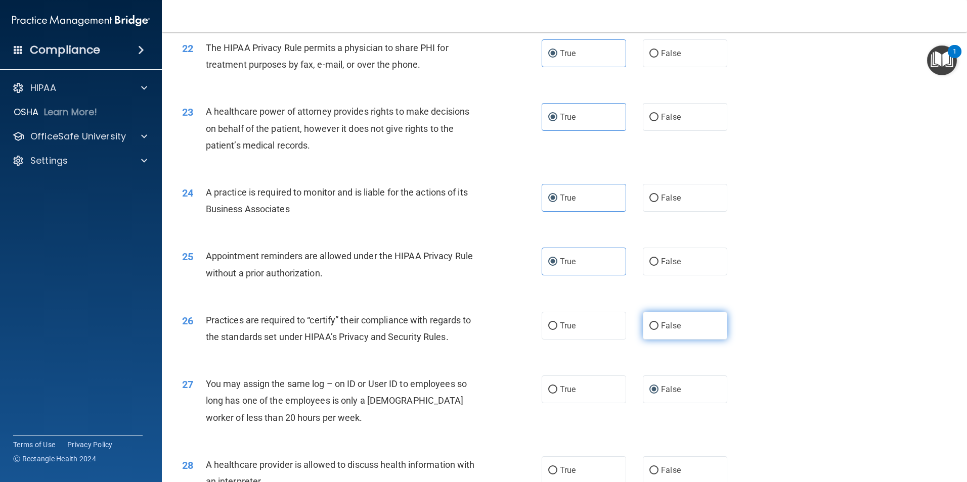
radio input "true"
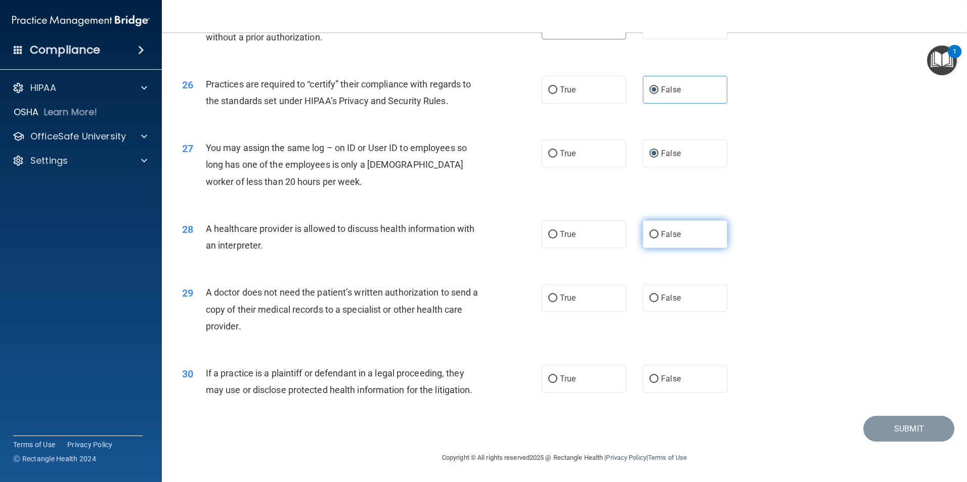
click at [662, 234] on span "False" at bounding box center [671, 235] width 20 height 10
click at [658, 234] on input "False" at bounding box center [653, 235] width 9 height 8
radio input "true"
click at [577, 298] on label "True" at bounding box center [584, 298] width 84 height 28
click at [557, 298] on input "True" at bounding box center [552, 299] width 9 height 8
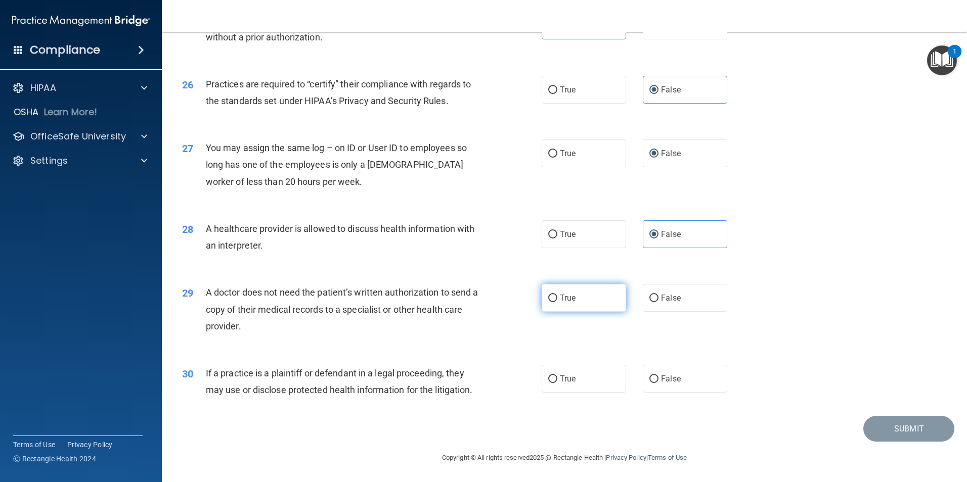
radio input "true"
click at [601, 384] on label "True" at bounding box center [584, 379] width 84 height 28
click at [557, 383] on input "True" at bounding box center [552, 380] width 9 height 8
radio input "true"
click at [916, 429] on button "Submit" at bounding box center [908, 429] width 91 height 26
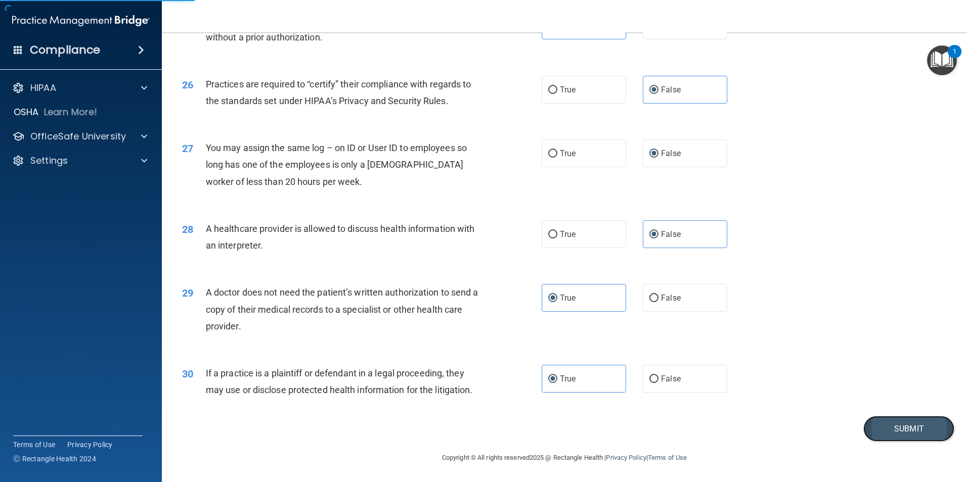
click at [915, 429] on button "Submit" at bounding box center [908, 429] width 91 height 26
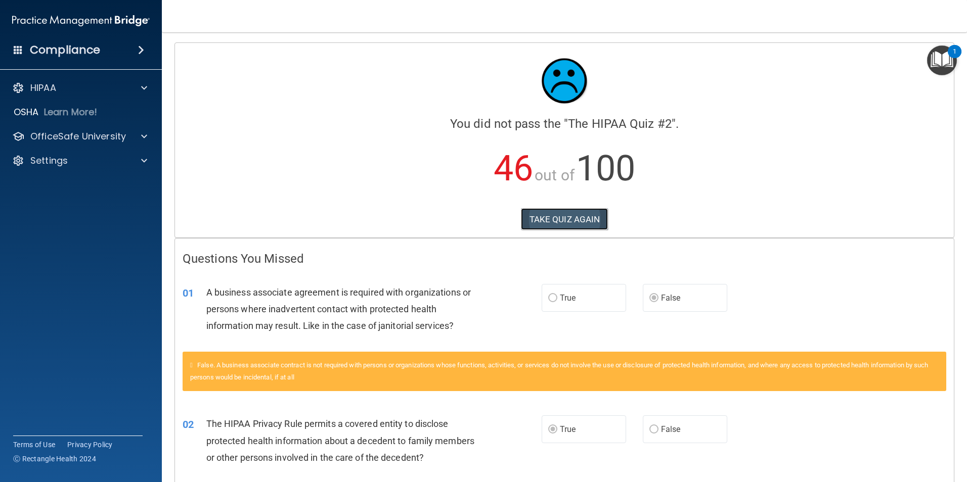
click at [566, 215] on button "TAKE QUIZ AGAIN" at bounding box center [564, 219] width 87 height 22
